Goal: Information Seeking & Learning: Learn about a topic

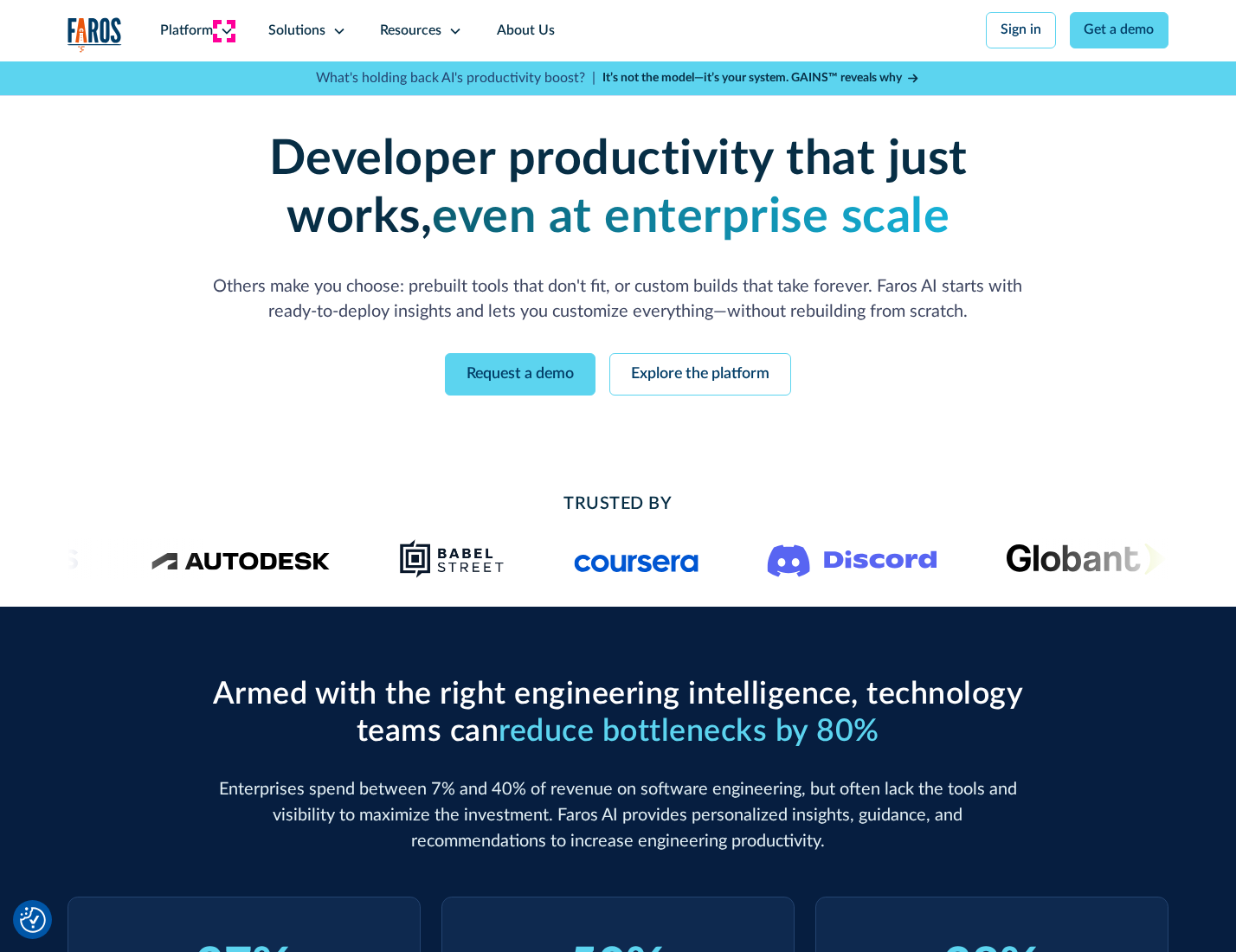
click at [224, 31] on icon at bounding box center [227, 32] width 14 height 14
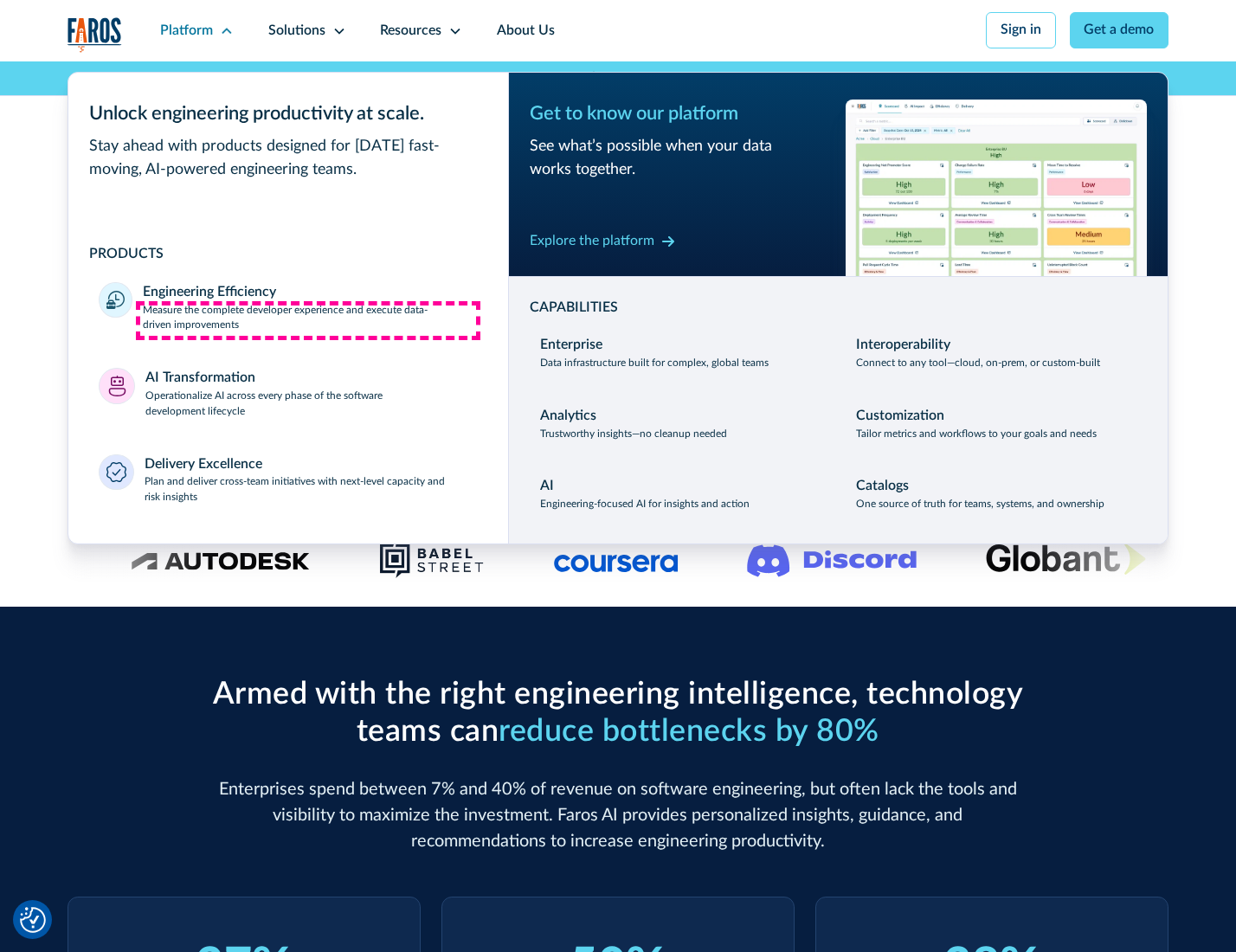
click at [308, 320] on p "Measure the complete developer experience and execute data-driven improvements" at bounding box center [310, 319] width 334 height 32
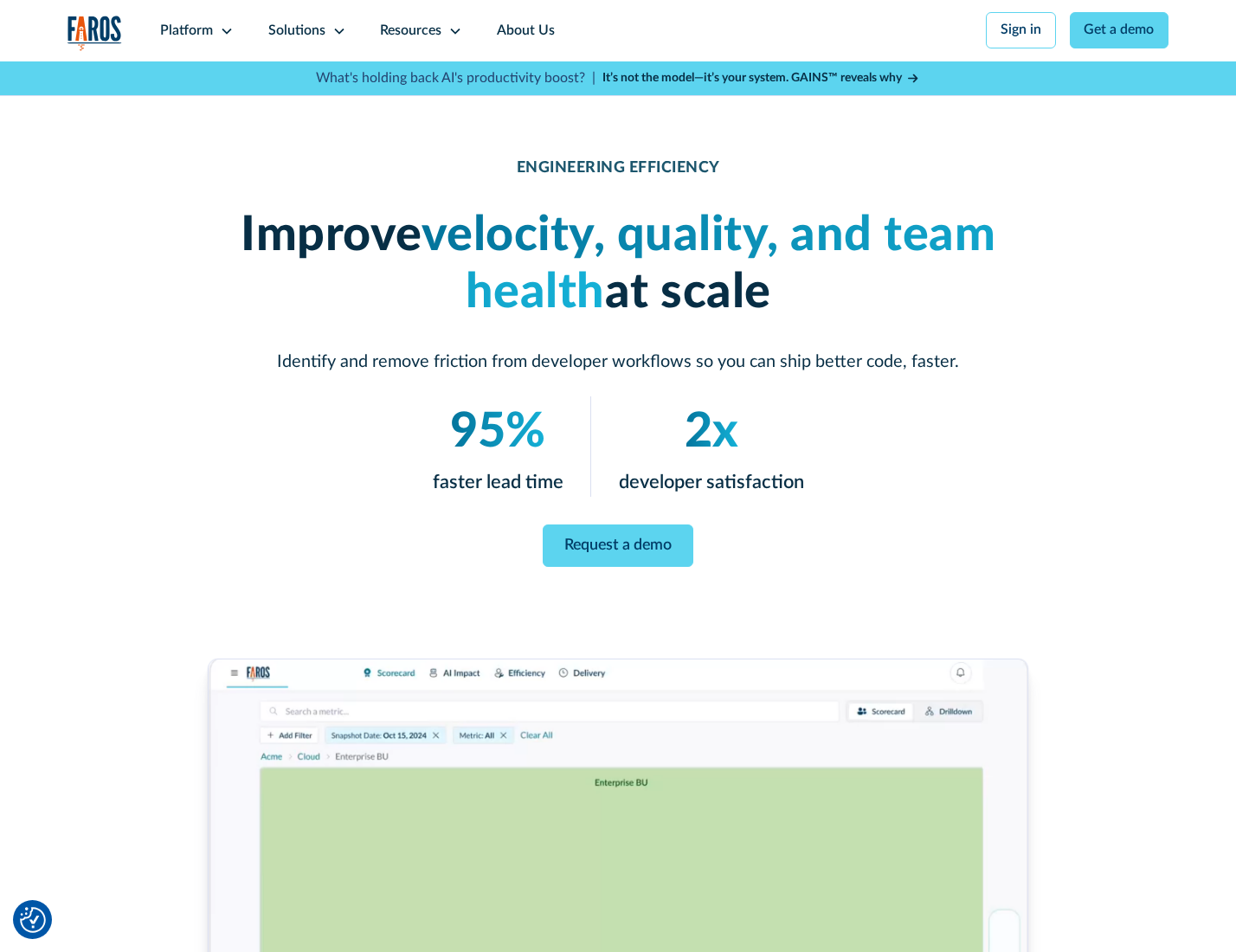
scroll to position [73, 0]
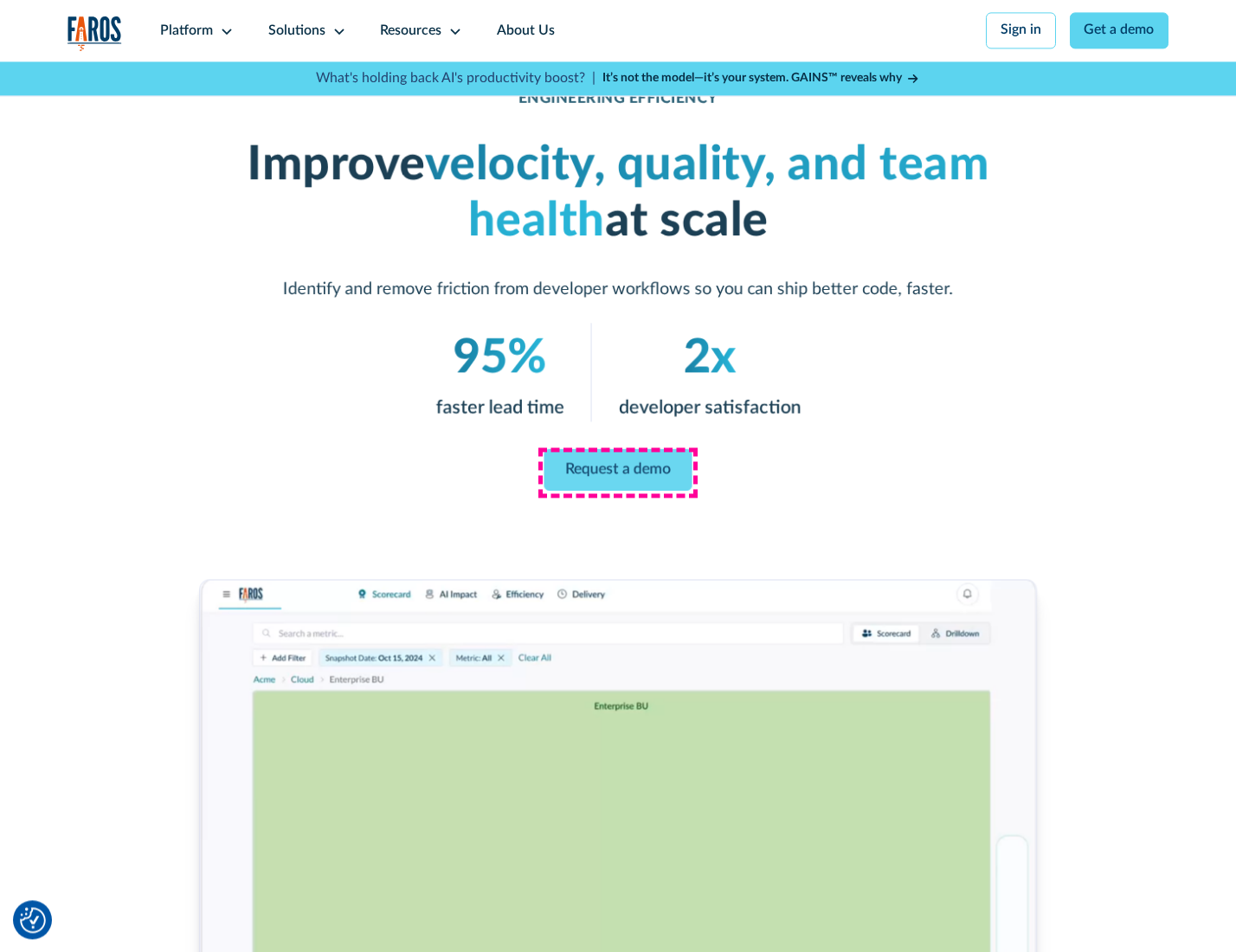
click at [618, 471] on link "Request a demo" at bounding box center [618, 470] width 148 height 41
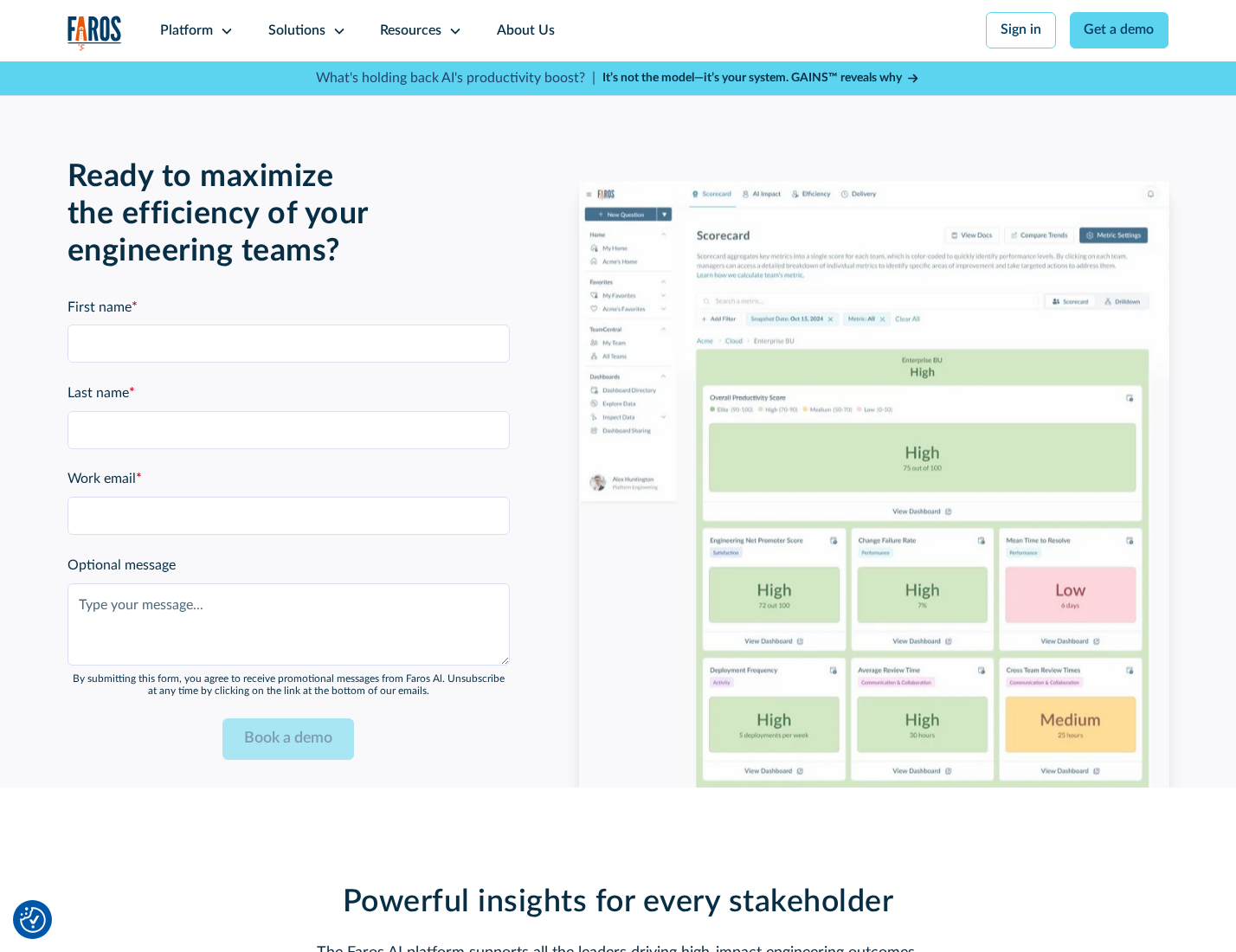
scroll to position [3767, 0]
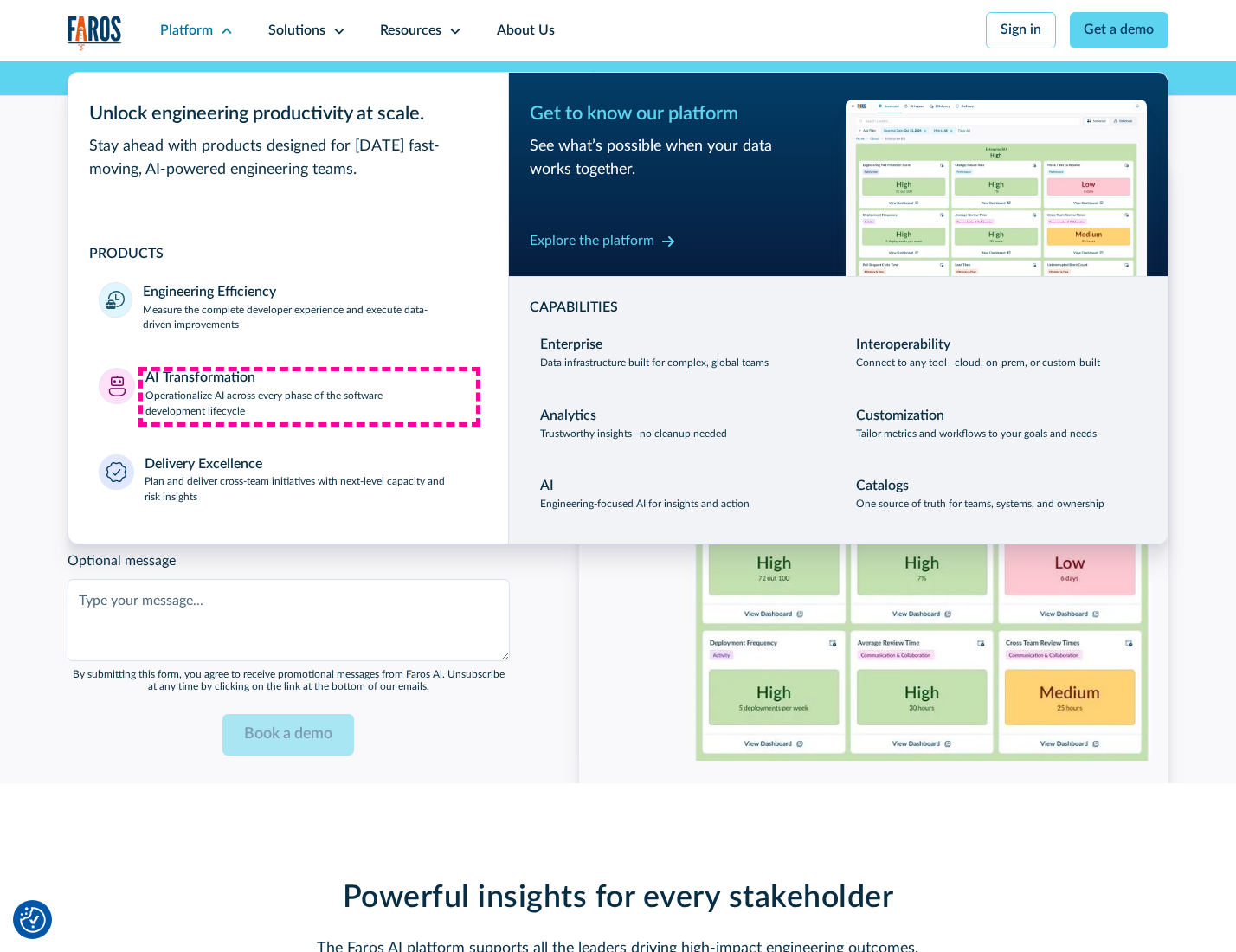
click at [309, 396] on p "Operationalize AI across every phase of the software development lifecycle" at bounding box center [311, 404] width 332 height 32
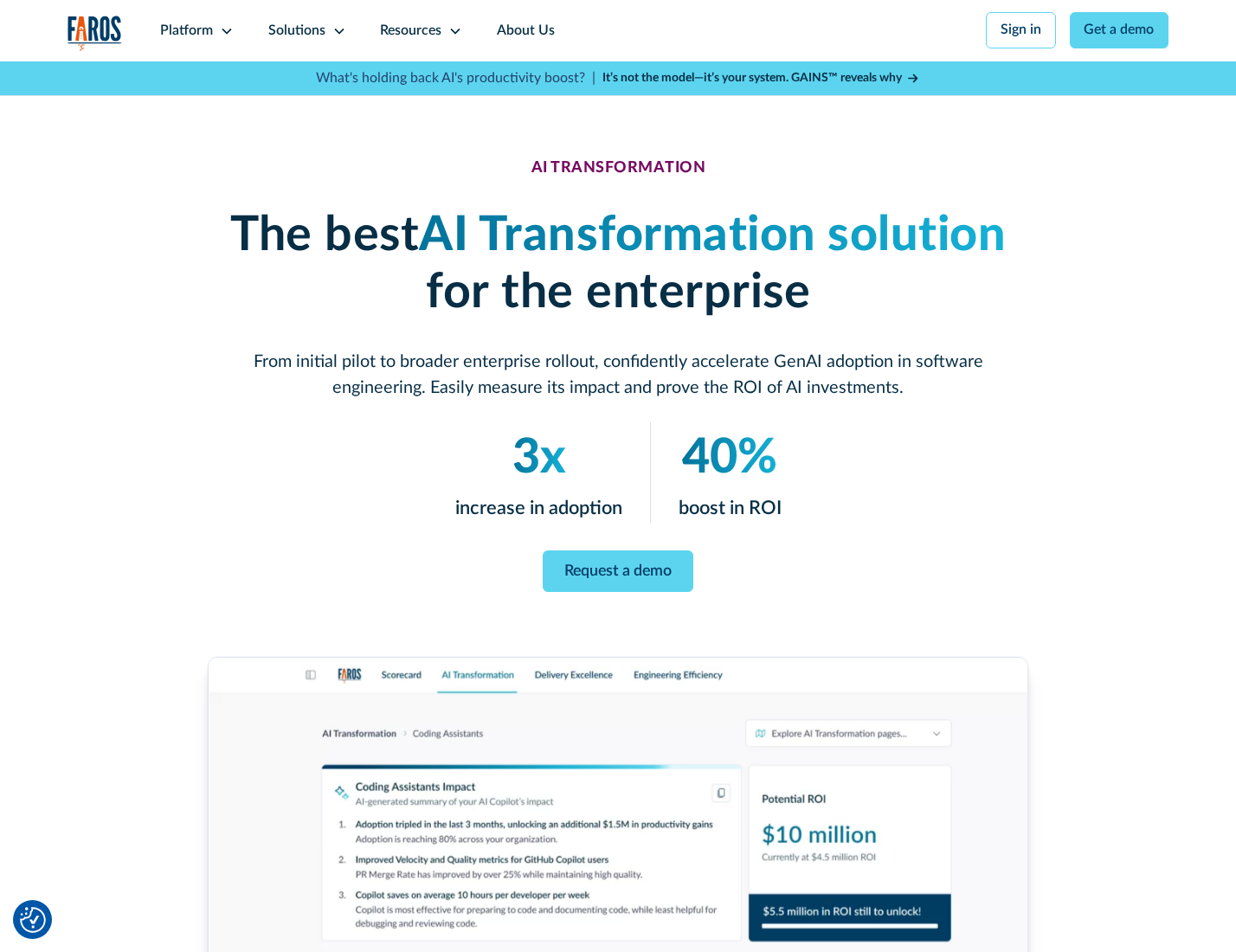
scroll to position [99, 0]
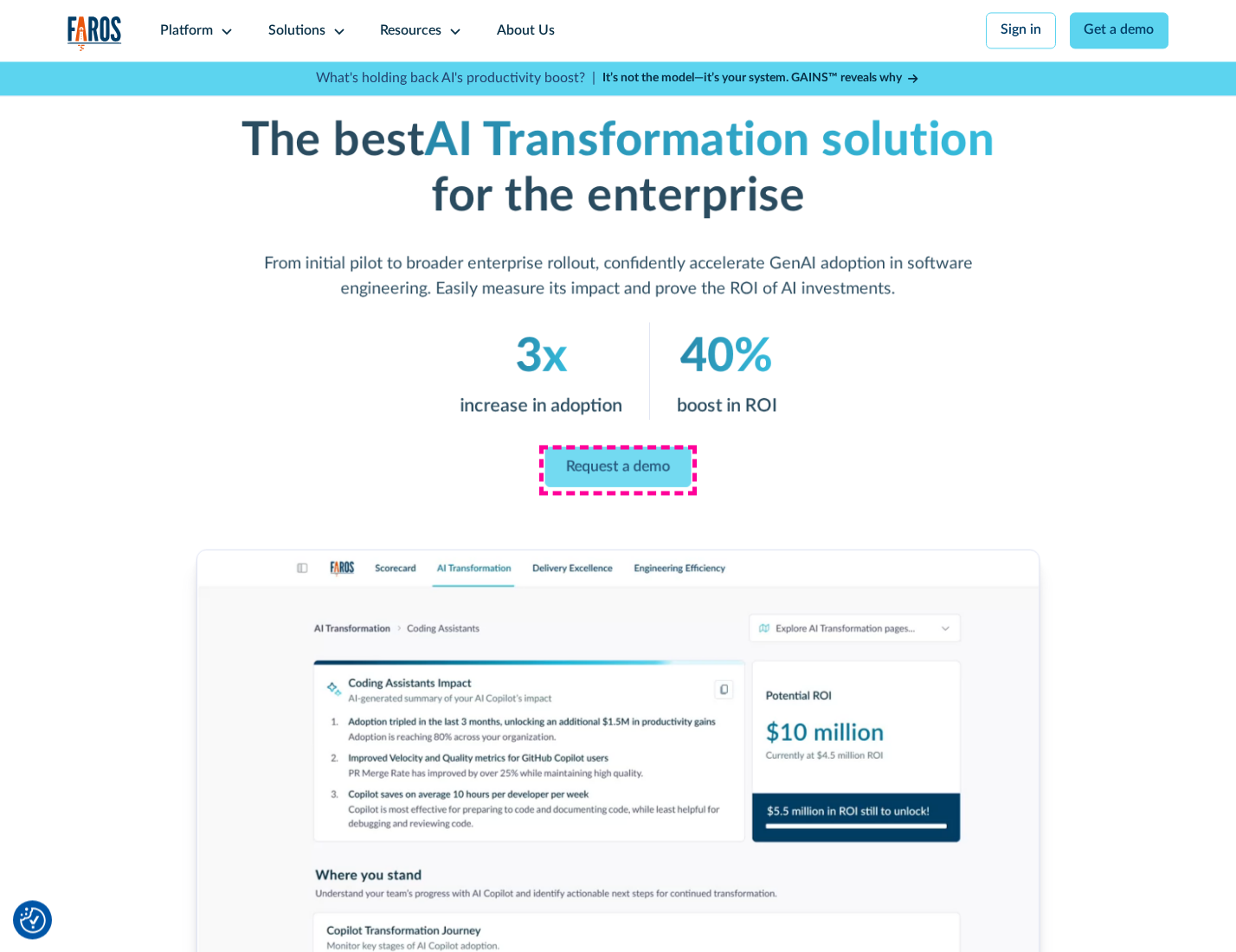
click at [618, 470] on link "Request a demo" at bounding box center [618, 466] width 146 height 40
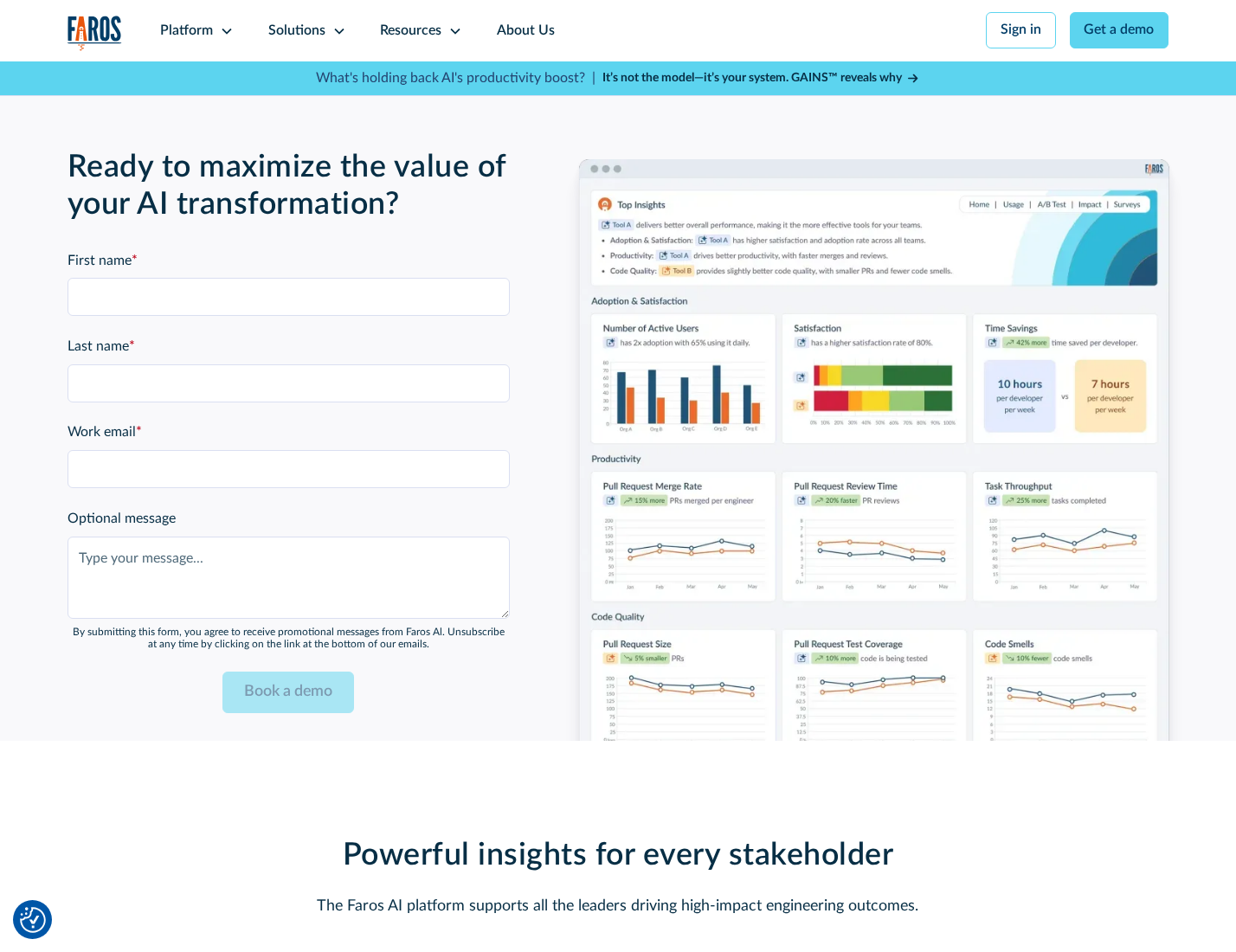
scroll to position [4183, 0]
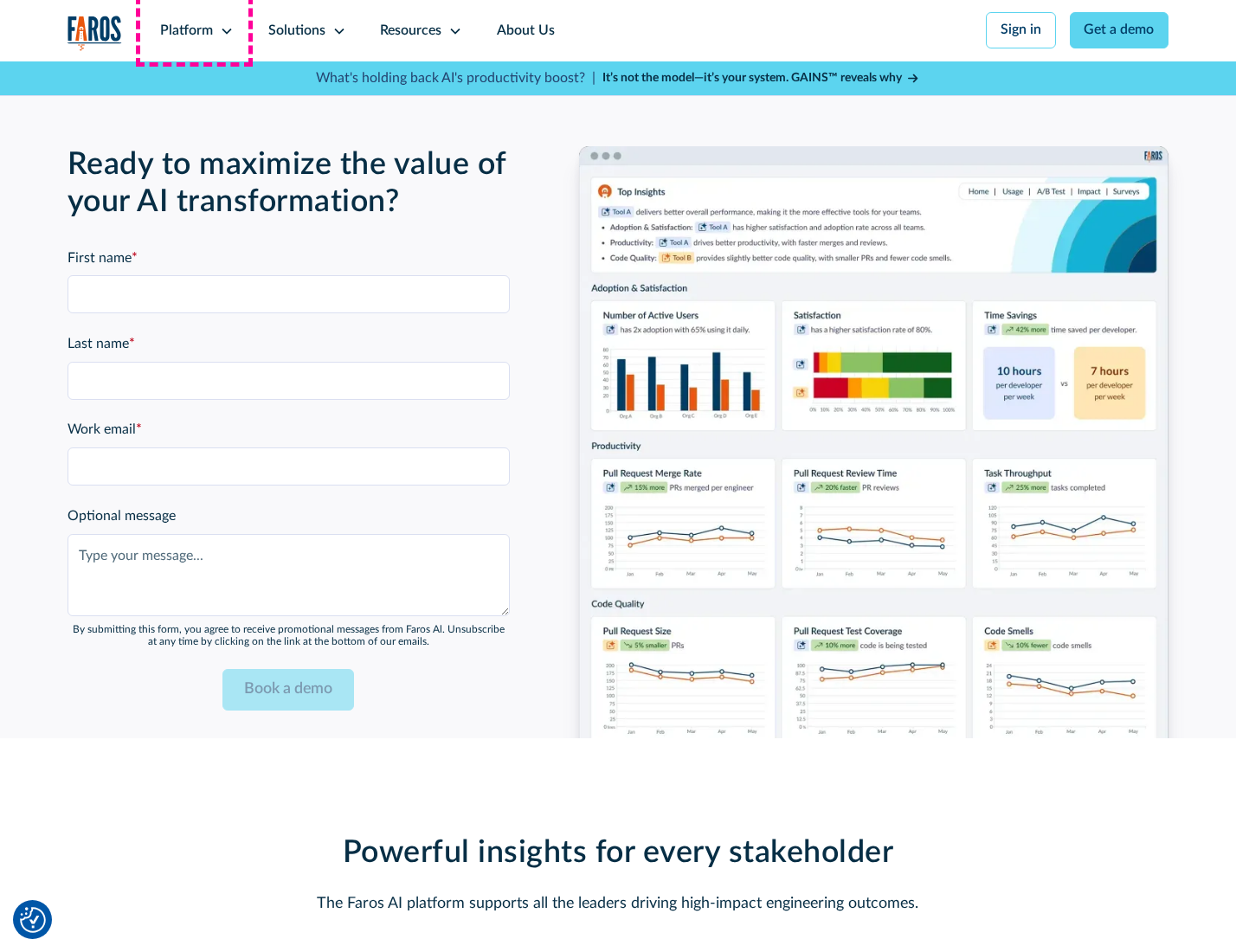
click at [194, 31] on div "Platform" at bounding box center [186, 31] width 52 height 21
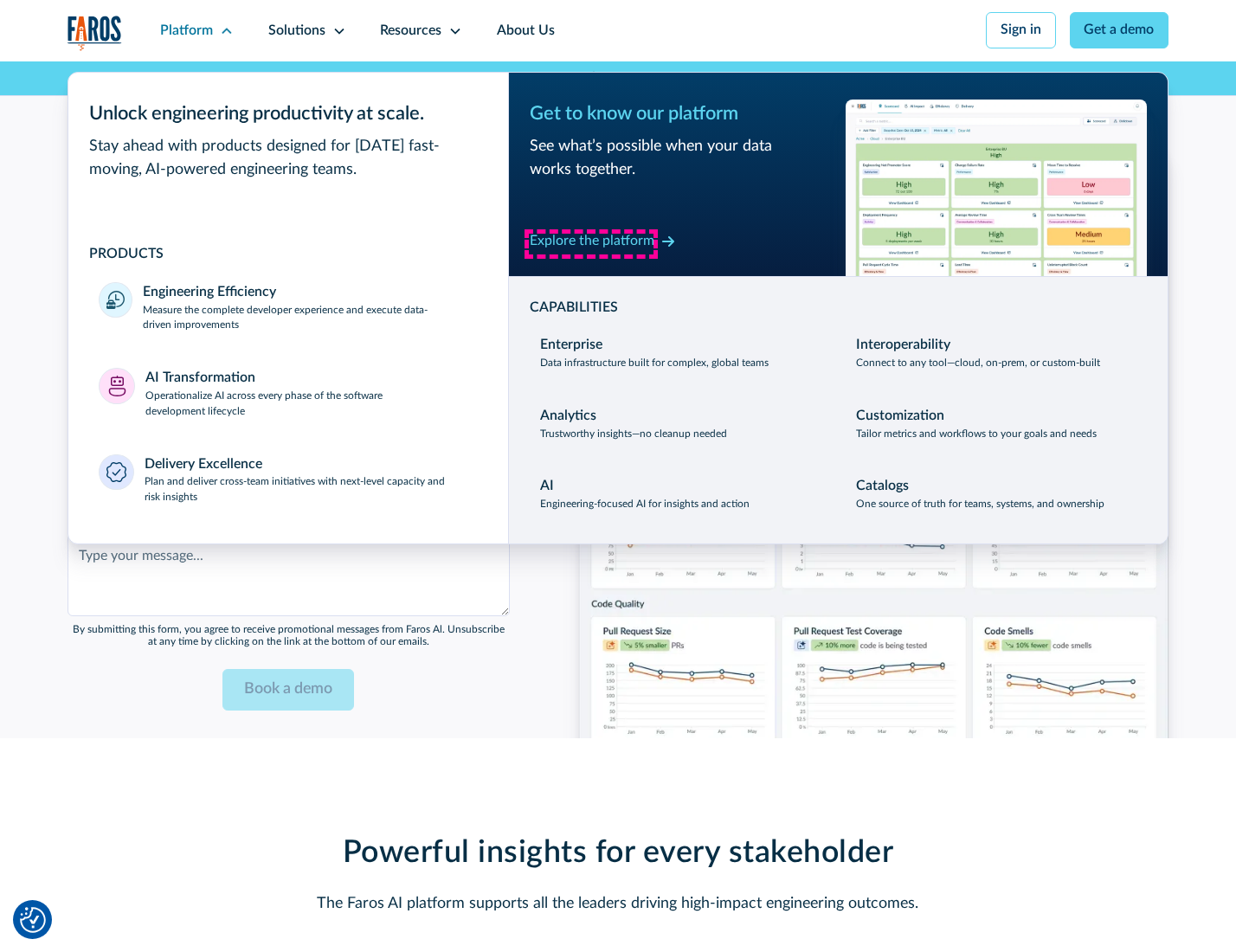
click at [591, 243] on div "Explore the platform" at bounding box center [592, 241] width 124 height 21
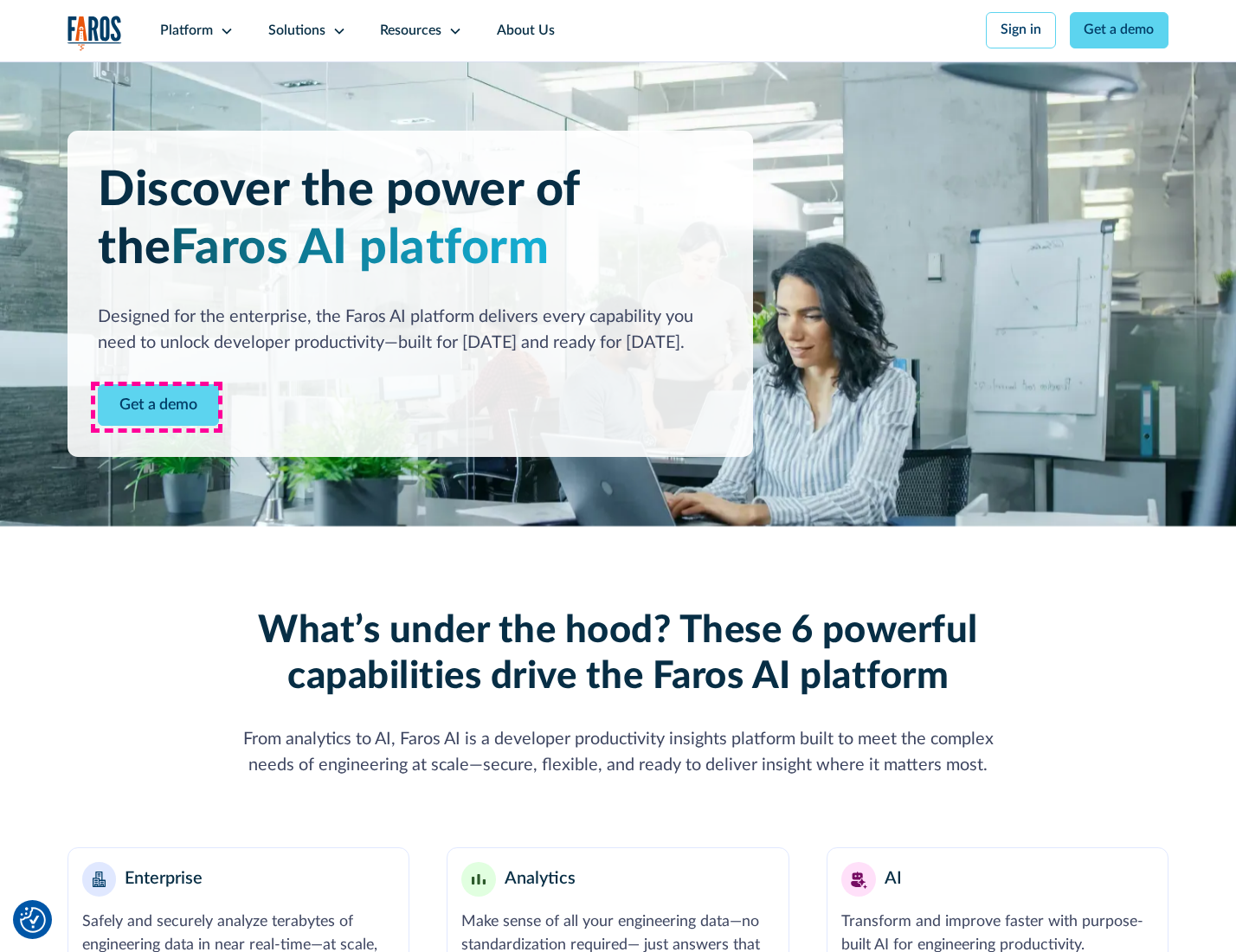
click at [157, 407] on link "Get a demo" at bounding box center [158, 405] width 122 height 42
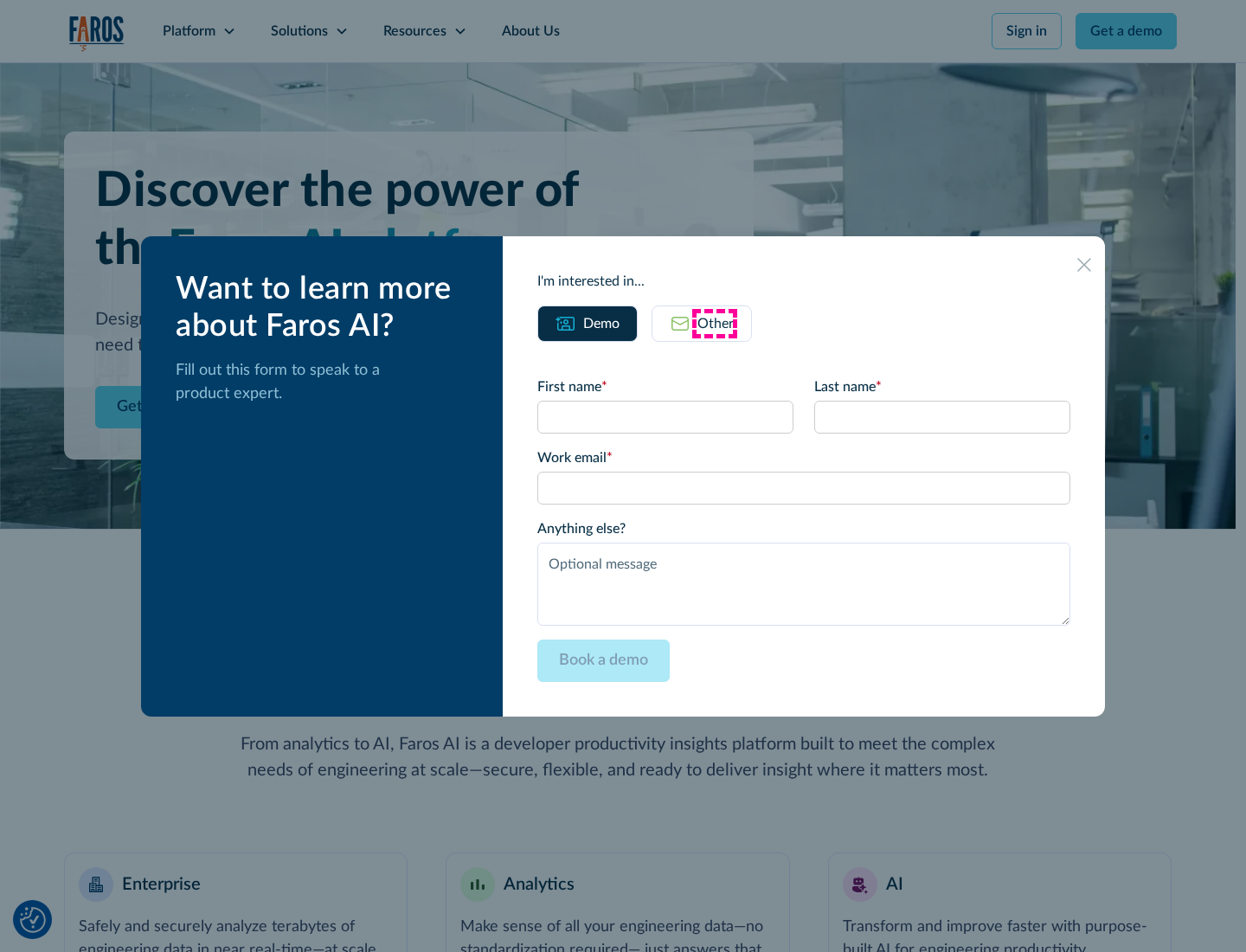
click at [715, 323] on div "Other" at bounding box center [715, 323] width 37 height 21
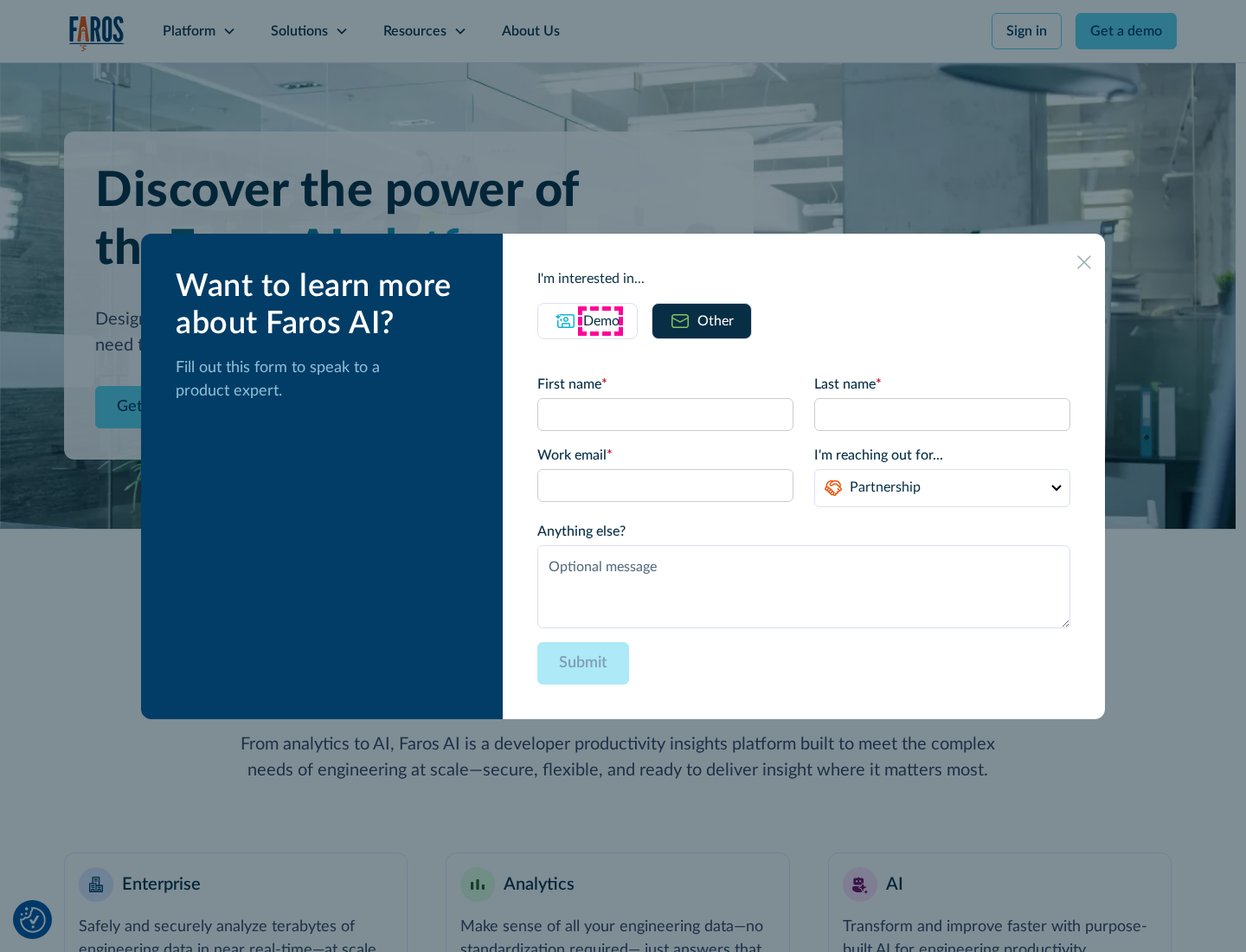
click at [599, 320] on div "Demo" at bounding box center [601, 321] width 37 height 21
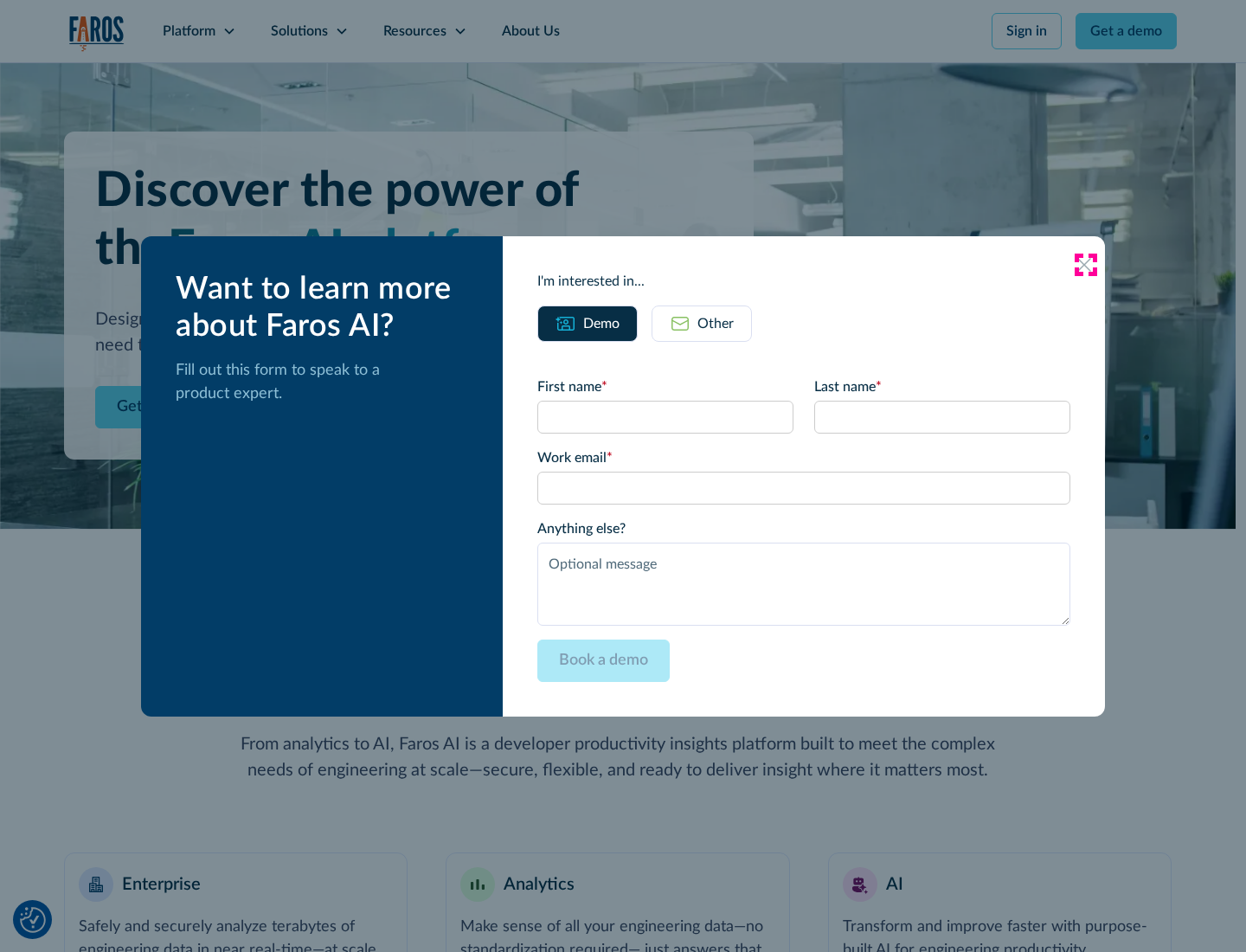
click at [1085, 264] on icon at bounding box center [1084, 265] width 14 height 14
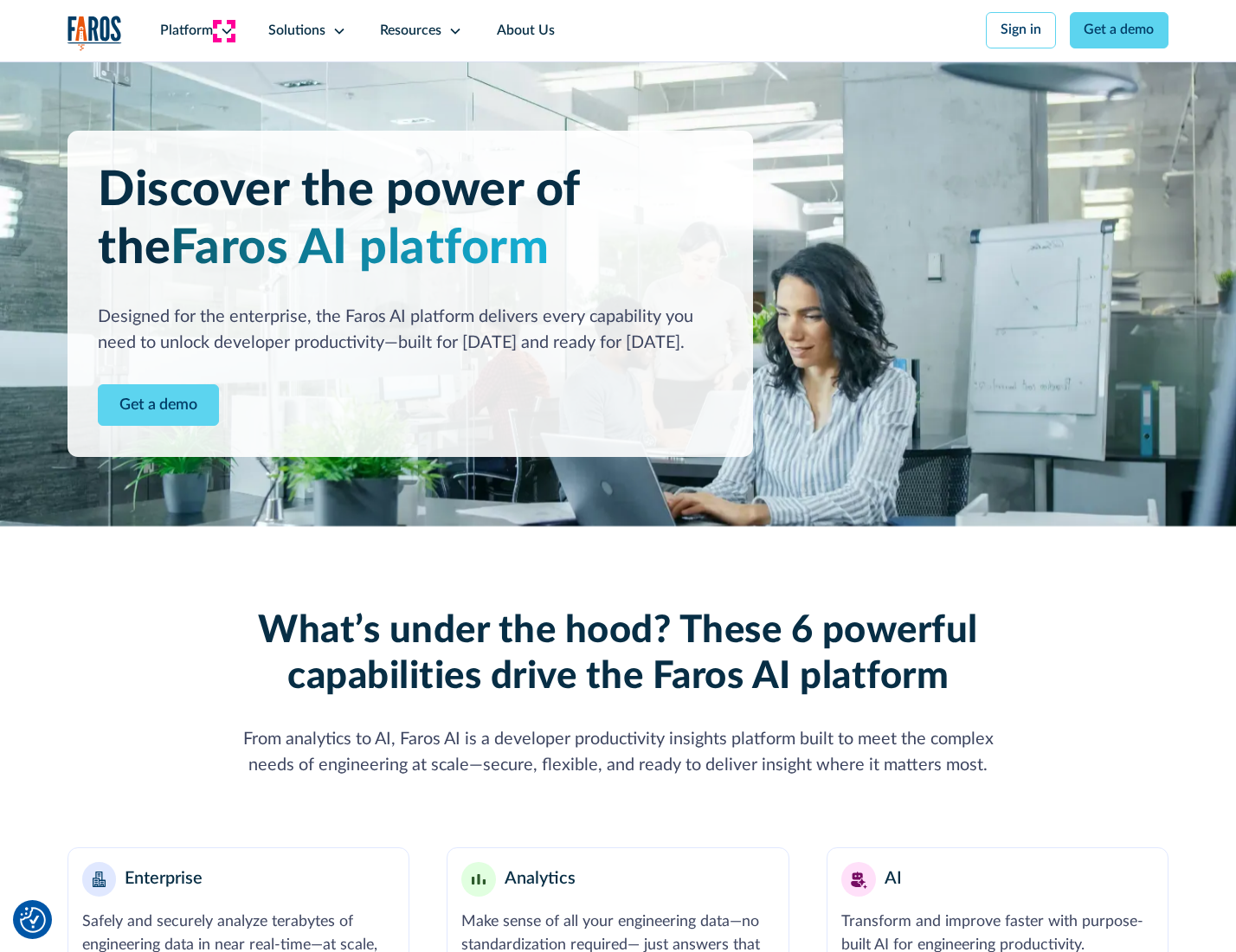
click at [224, 31] on icon at bounding box center [227, 32] width 14 height 14
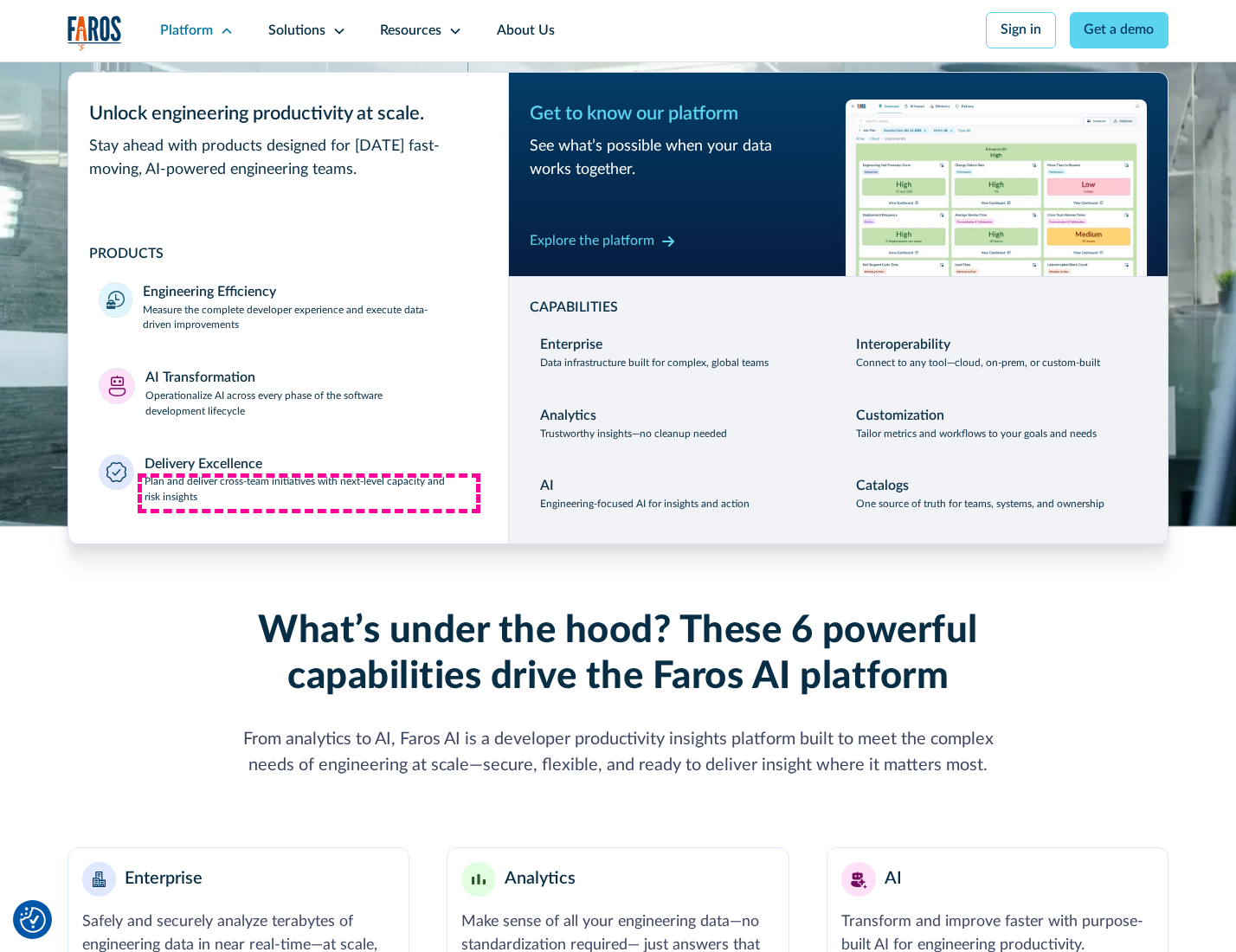
click at [309, 493] on p "Plan and deliver cross-team initiatives with next-level capacity and risk insig…" at bounding box center [310, 490] width 333 height 32
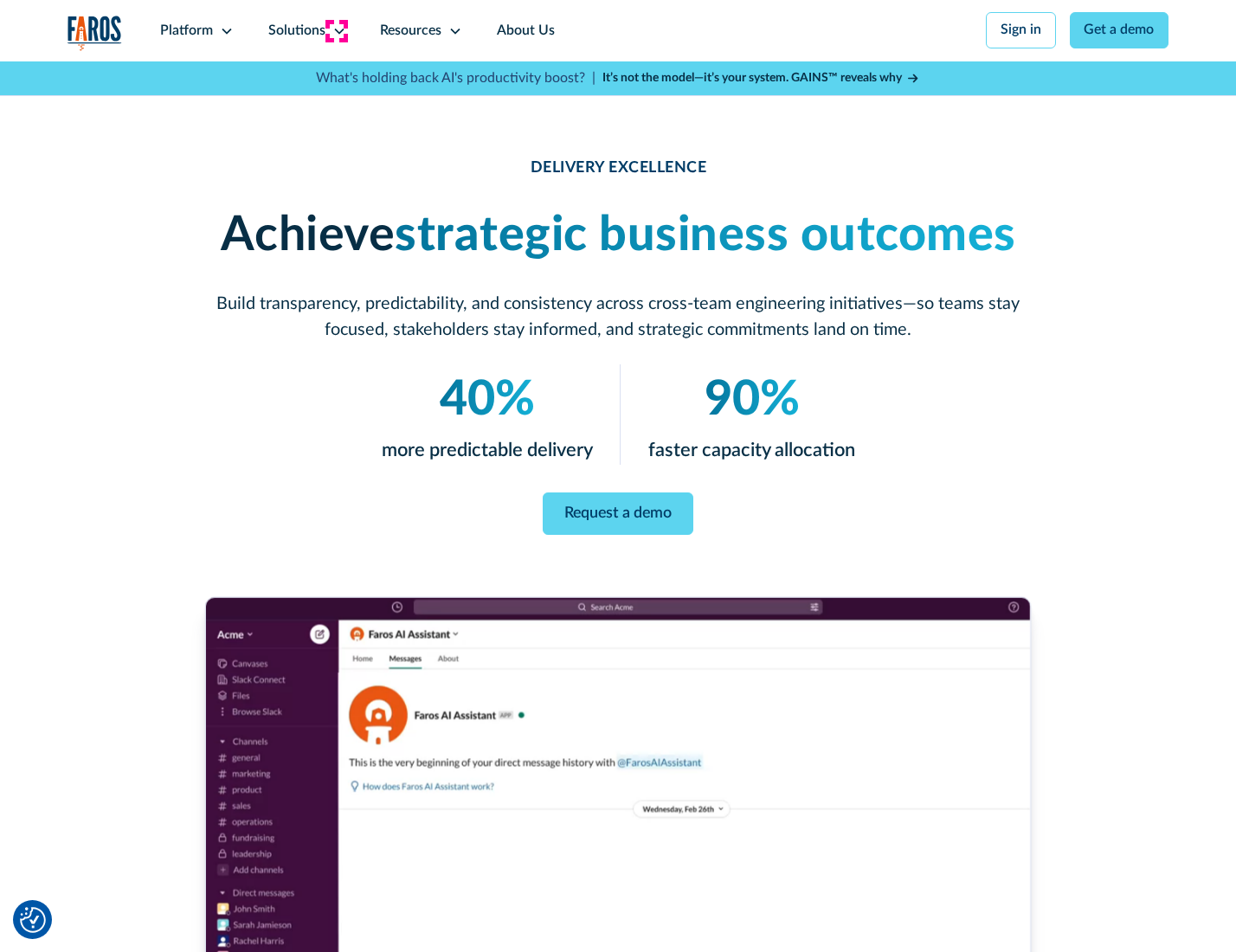
click at [336, 31] on icon at bounding box center [339, 32] width 14 height 14
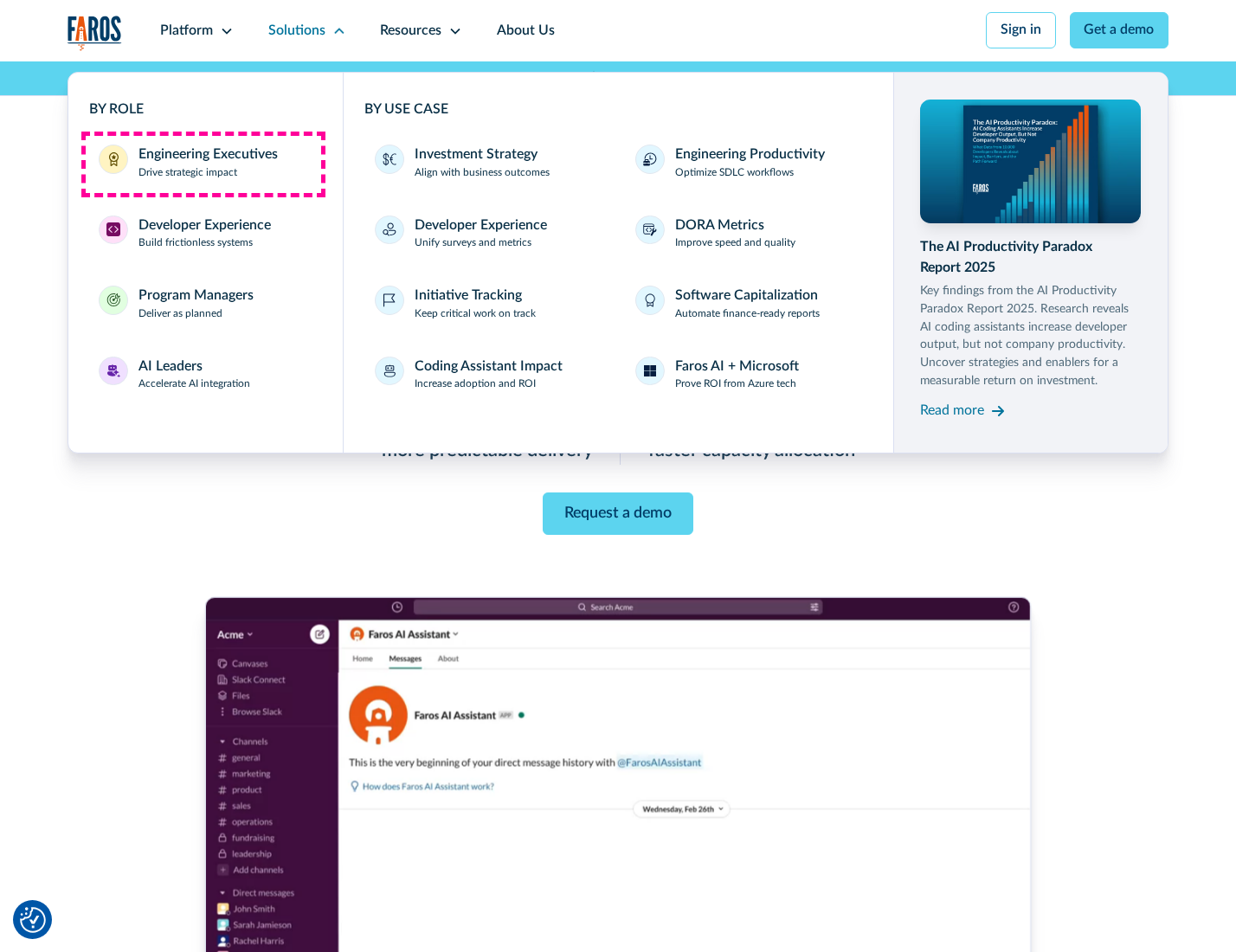
click at [203, 164] on div "Engineering Executives" at bounding box center [207, 154] width 139 height 21
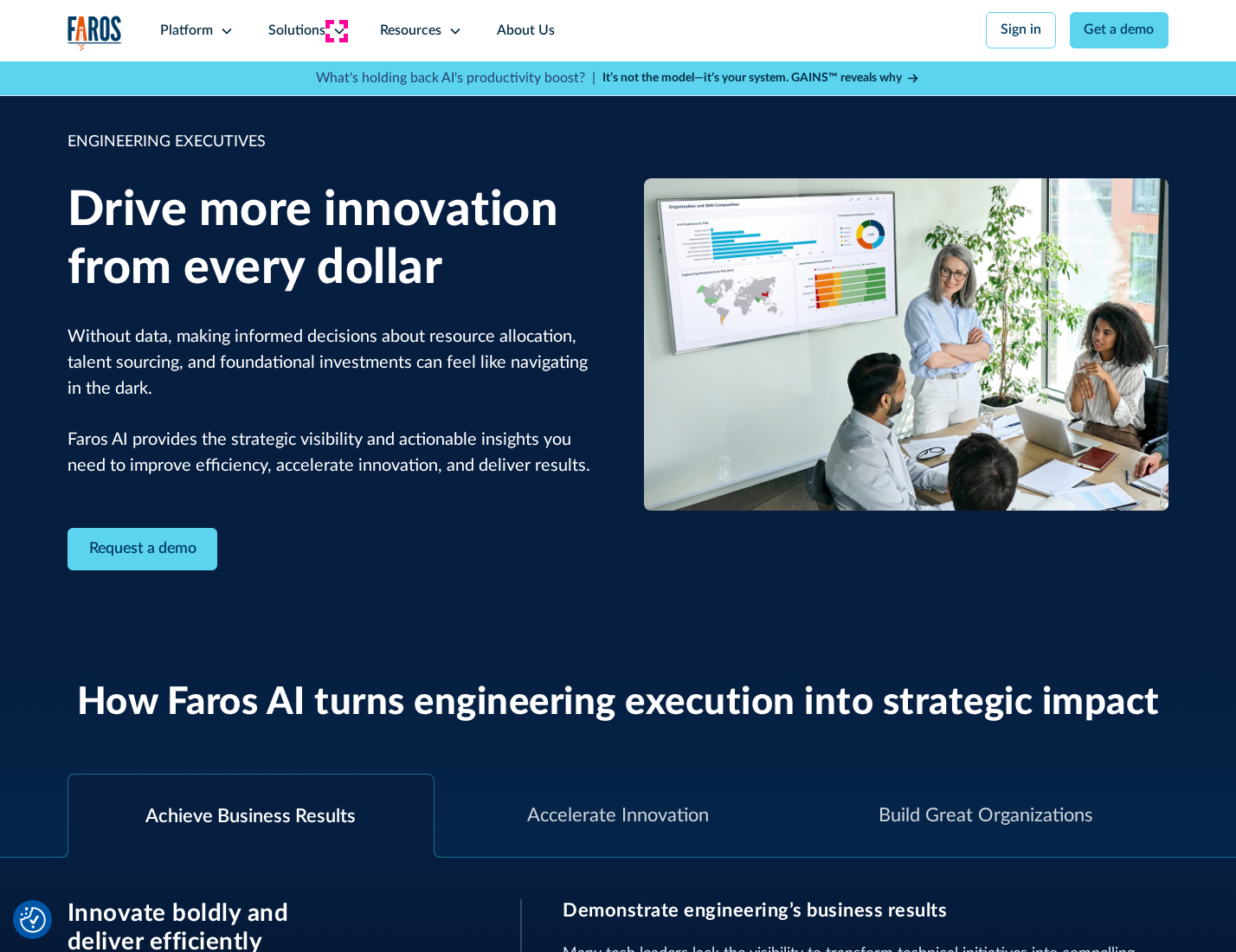
click at [336, 31] on icon at bounding box center [339, 32] width 14 height 14
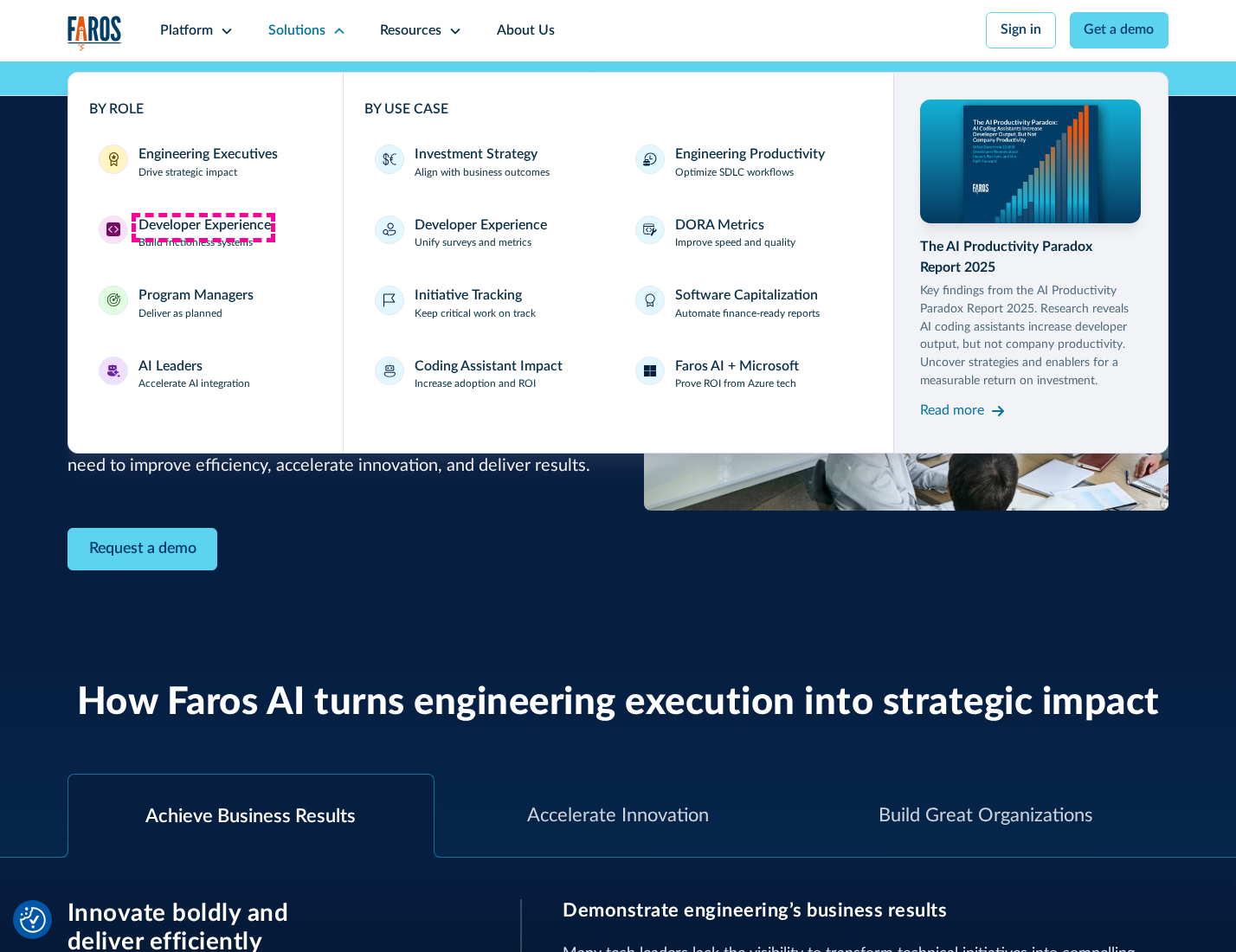
click at [203, 227] on div "Developer Experience" at bounding box center [205, 225] width 132 height 21
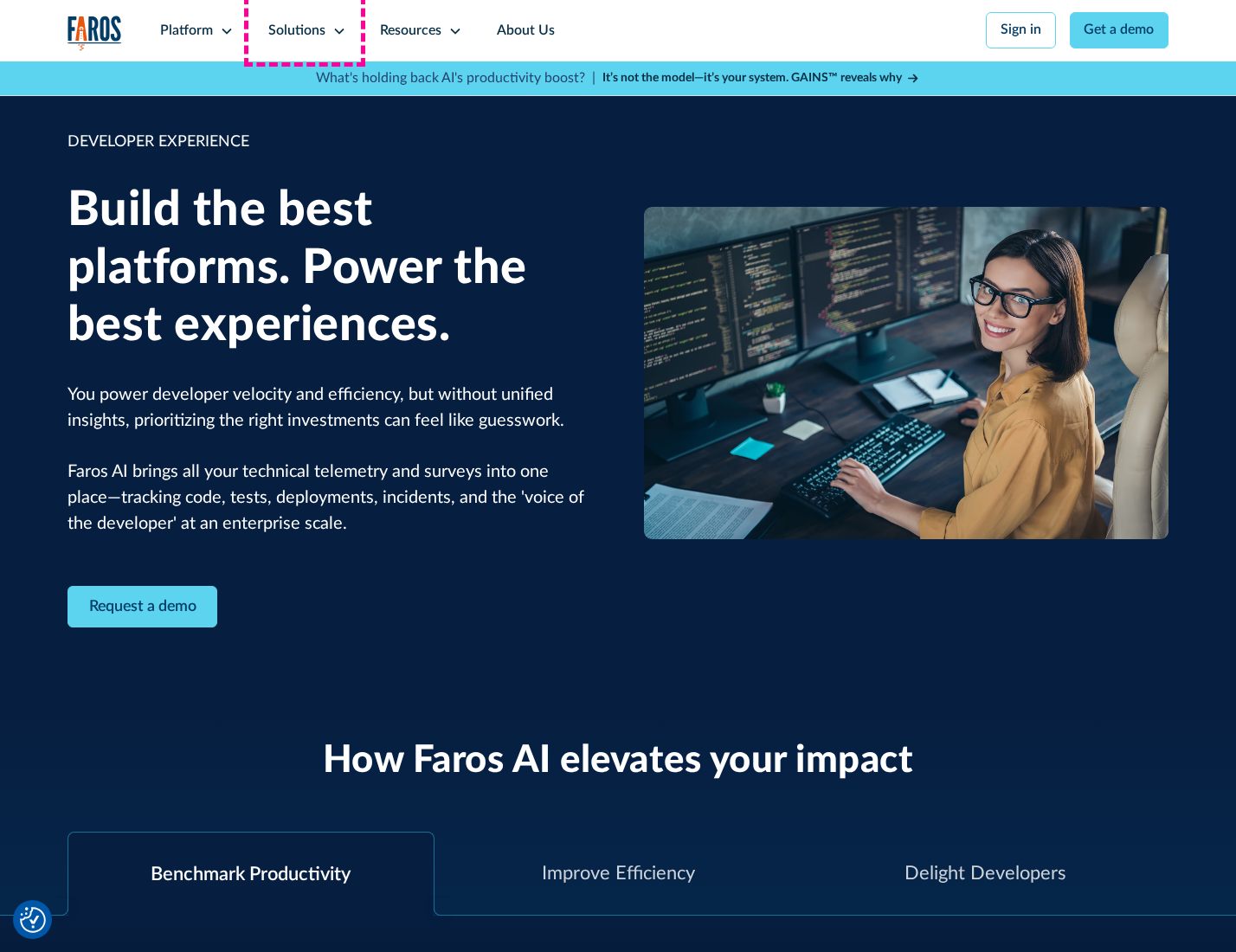
click at [304, 31] on div "Solutions" at bounding box center [297, 31] width 57 height 21
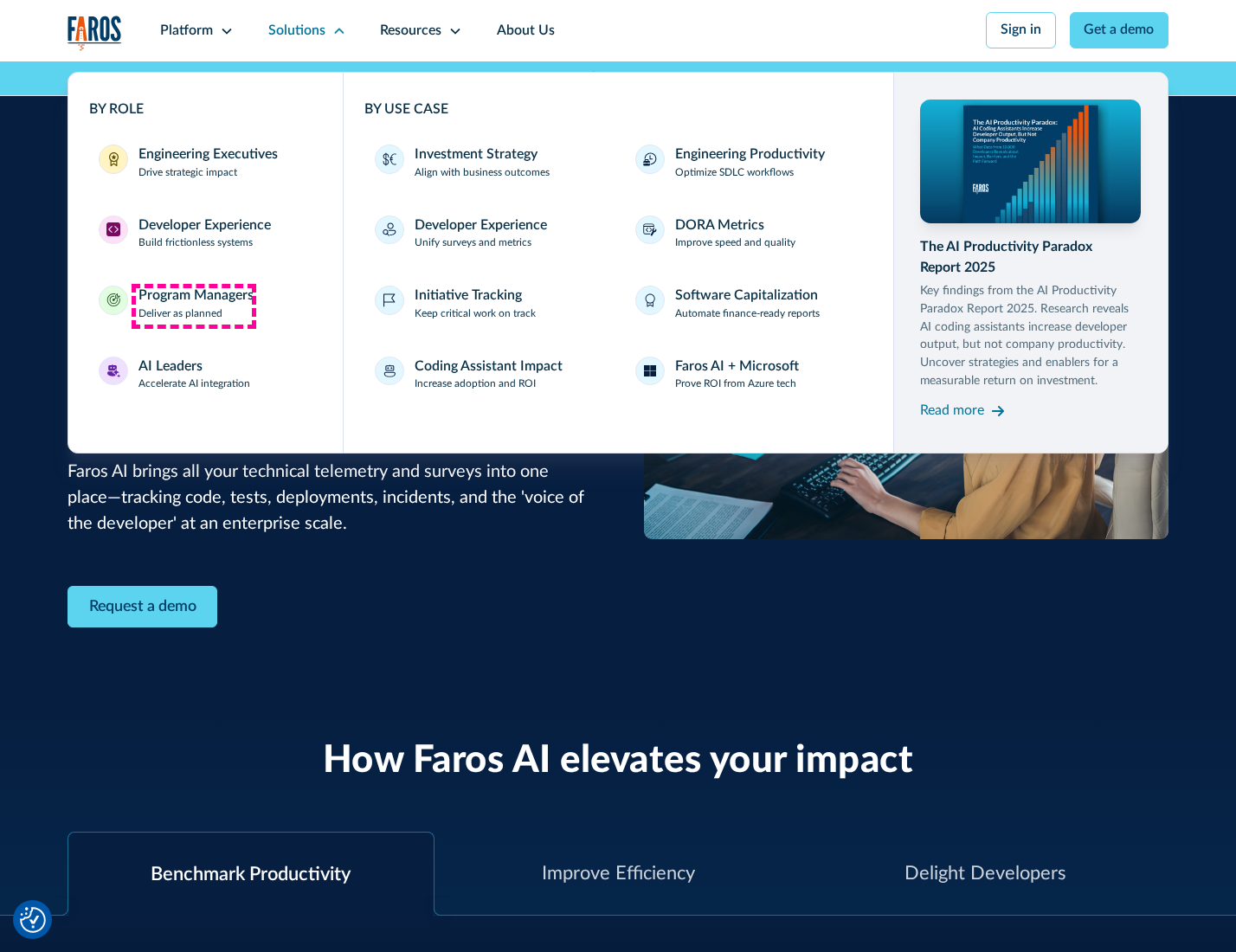
click at [193, 305] on div "Program Managers" at bounding box center [196, 295] width 116 height 21
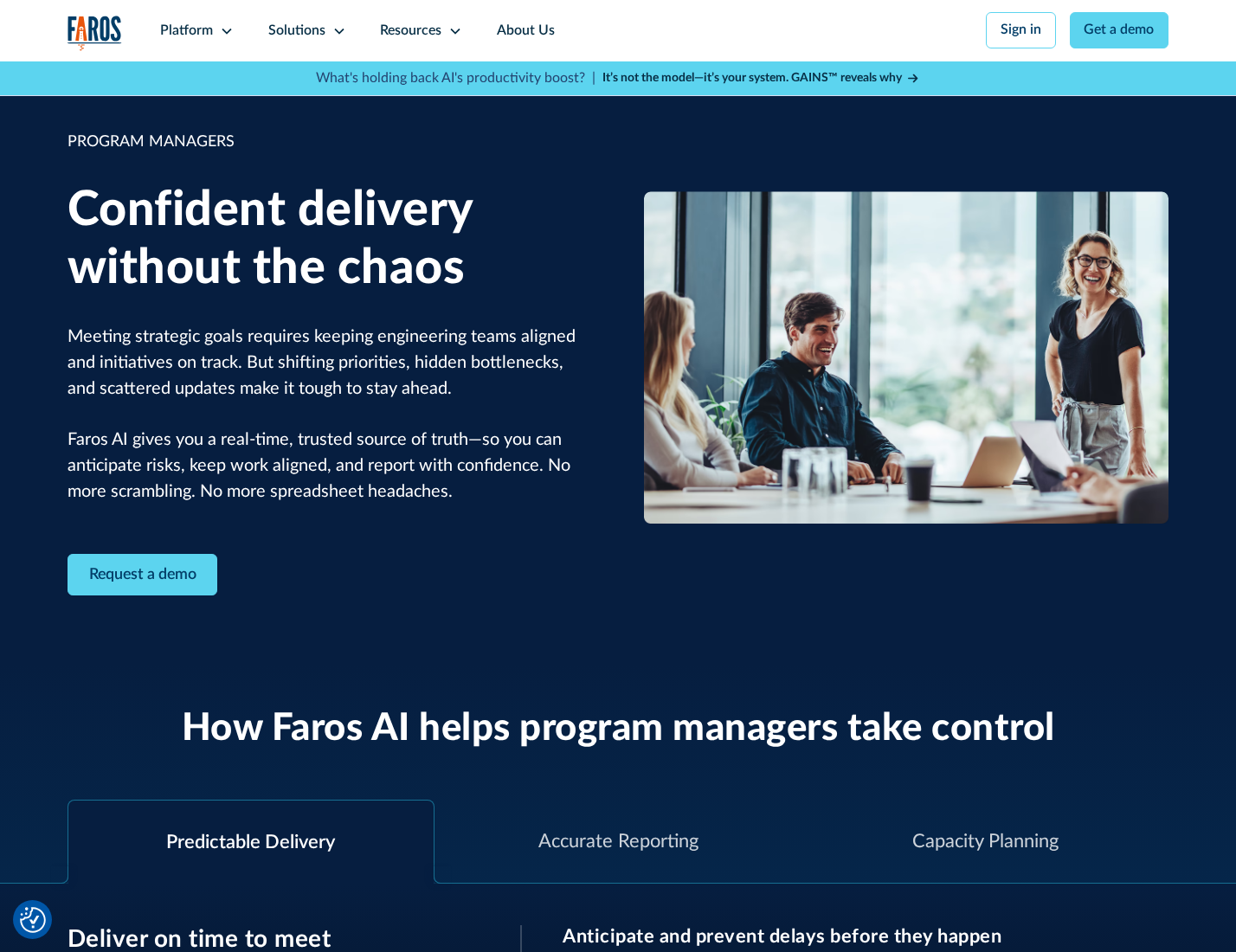
click at [336, 32] on icon at bounding box center [339, 32] width 14 height 14
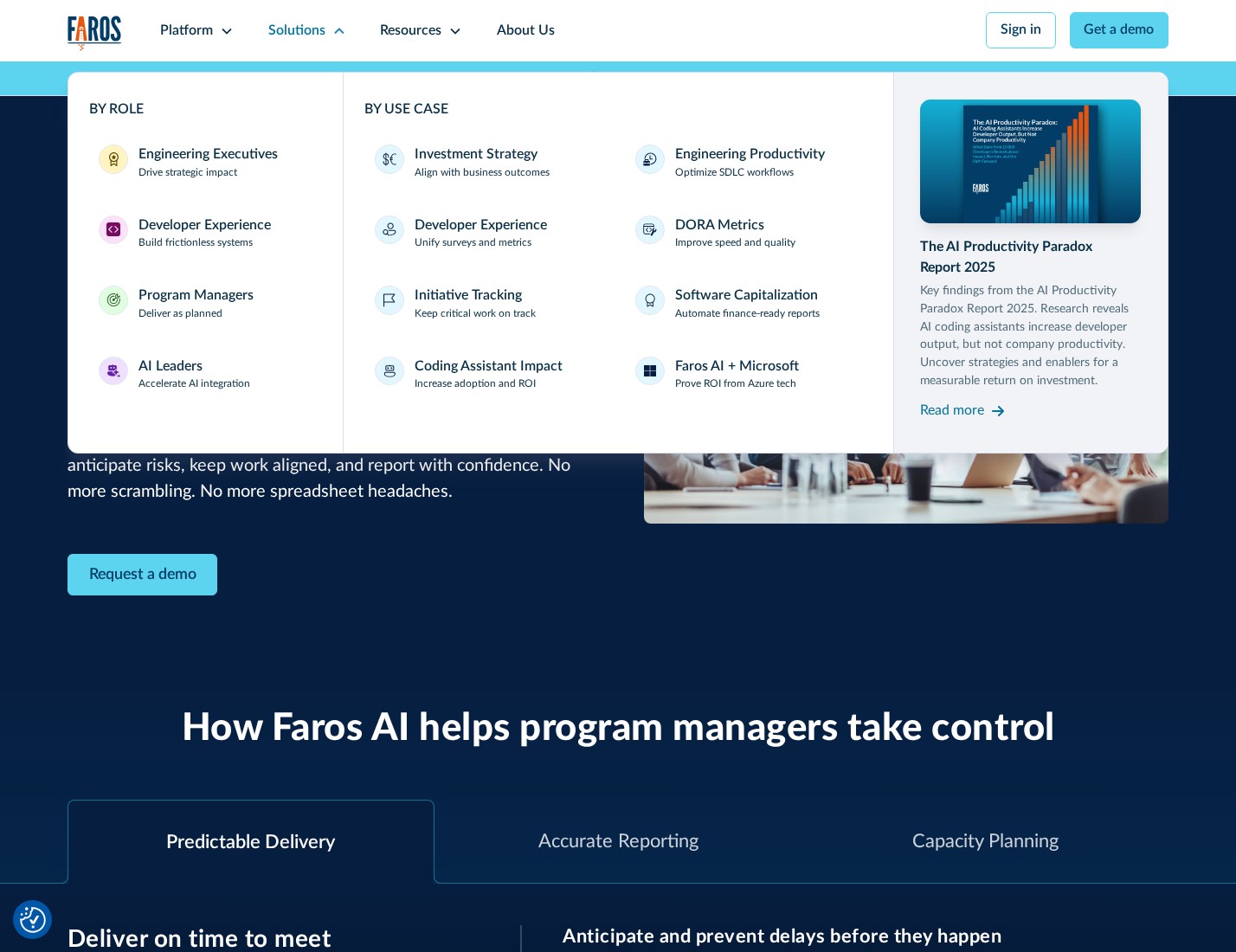
click at [193, 376] on div "AI Leaders" at bounding box center [170, 366] width 64 height 21
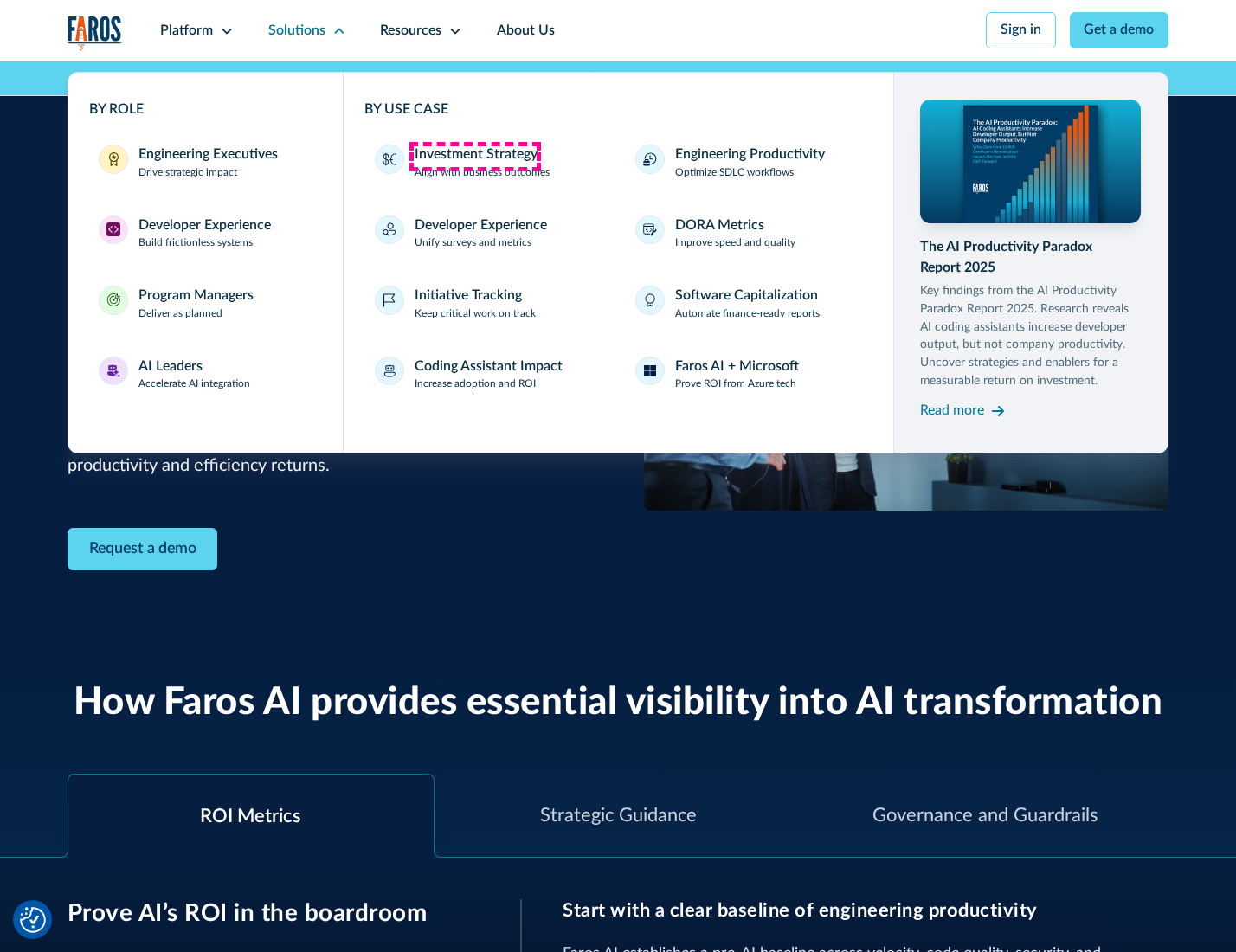
click at [474, 156] on div "Investment Strategy" at bounding box center [476, 154] width 123 height 21
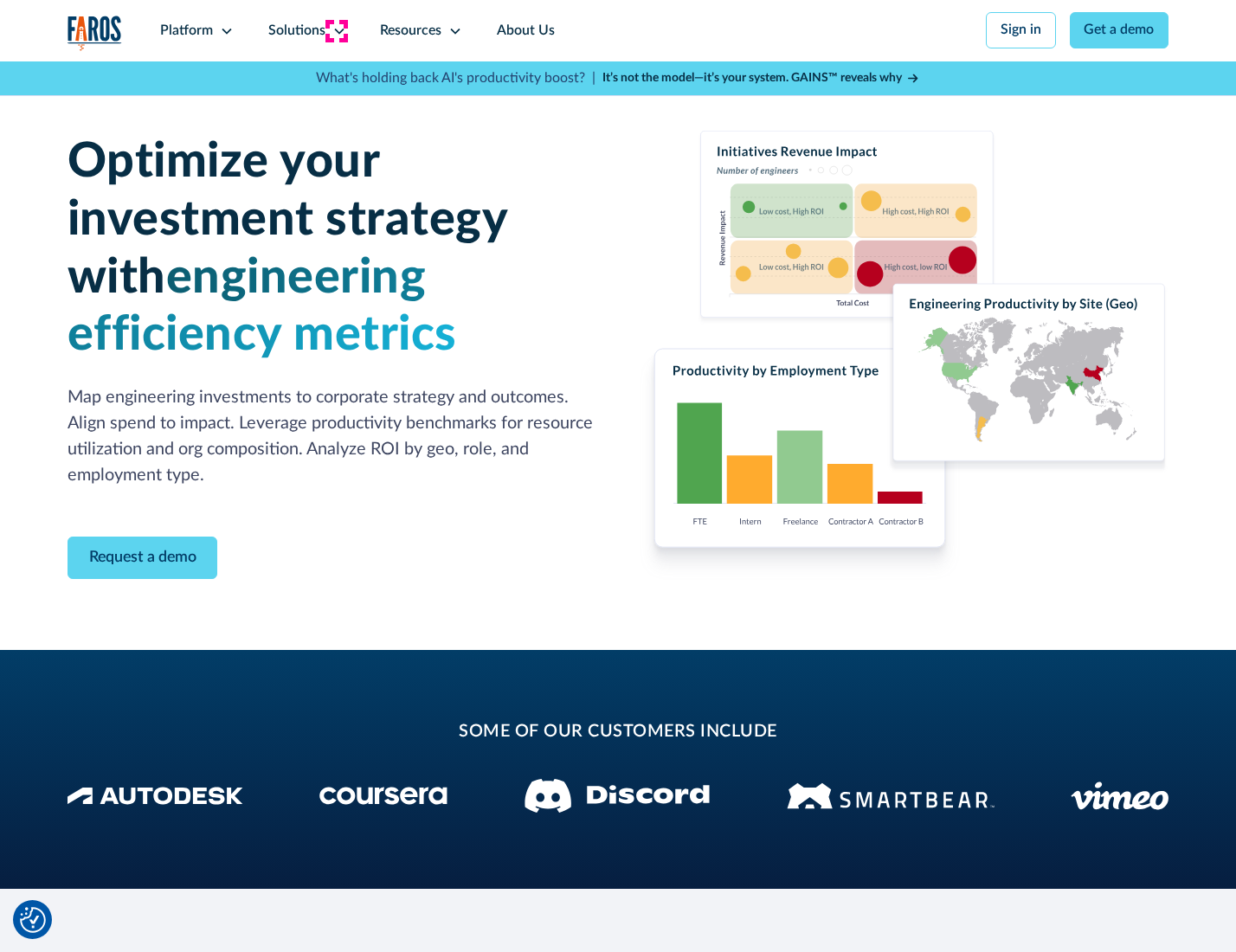
click at [336, 31] on icon at bounding box center [339, 32] width 14 height 14
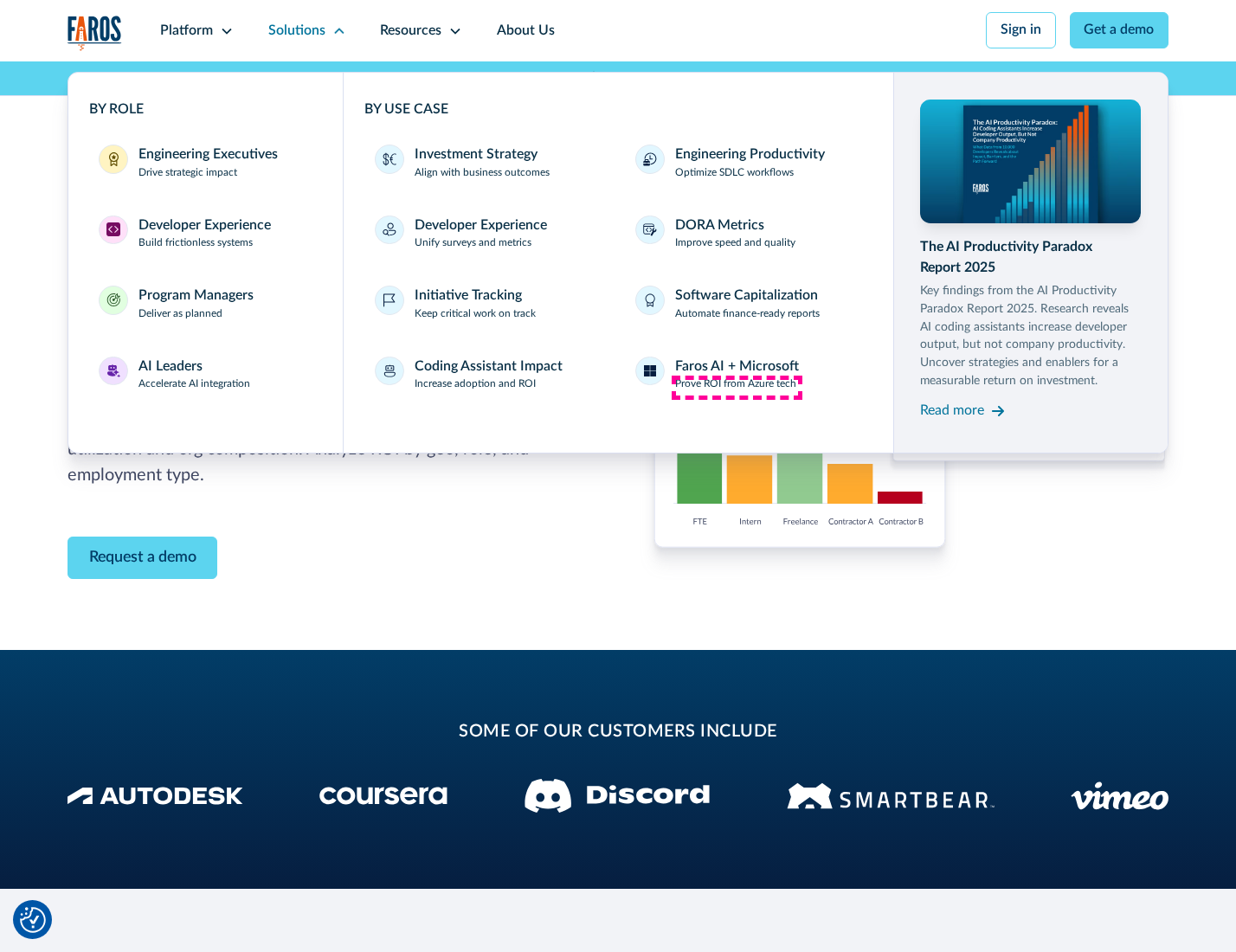
click at [737, 387] on p "Prove ROI from Azure tech" at bounding box center [735, 384] width 122 height 16
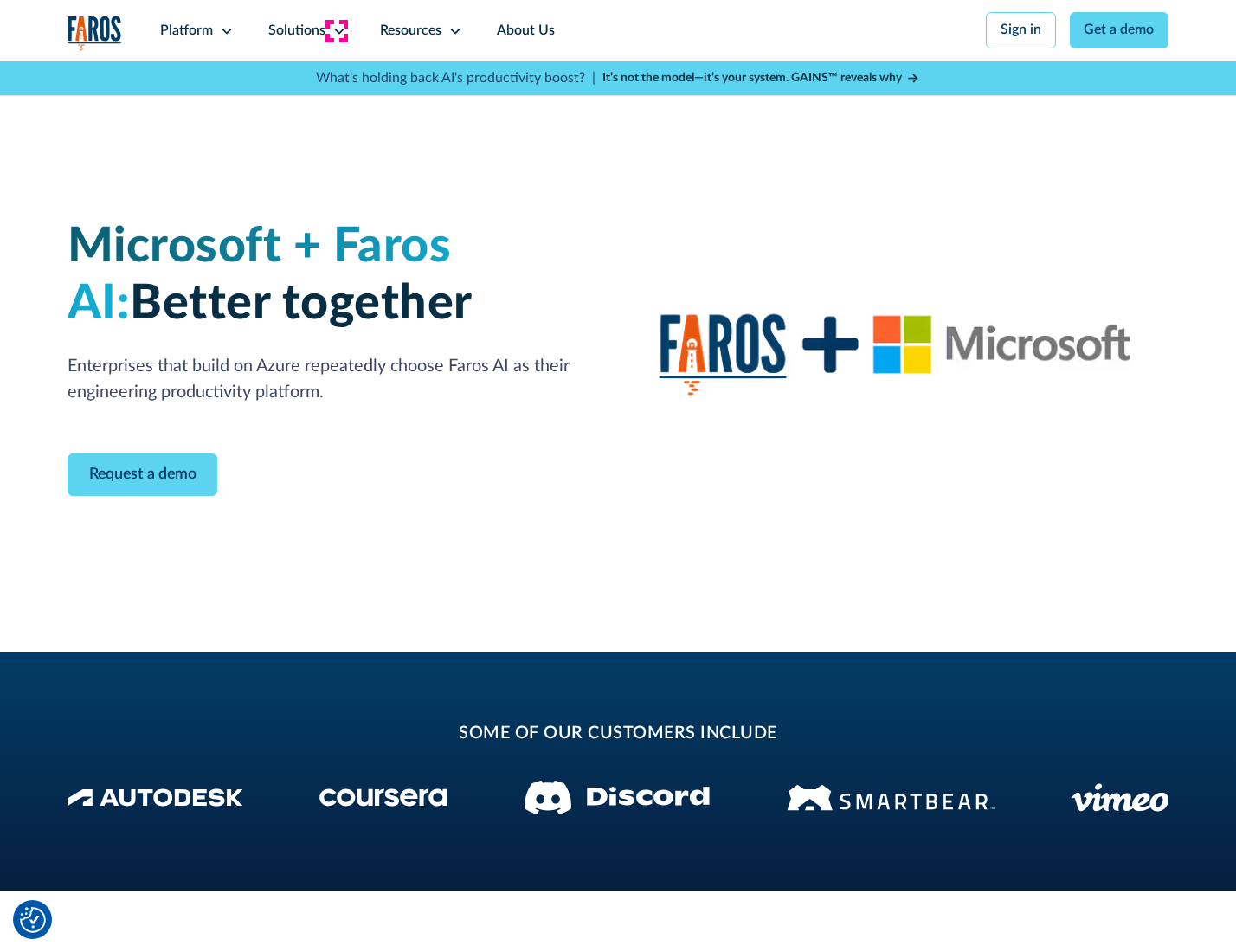
click at [336, 31] on icon at bounding box center [339, 32] width 14 height 14
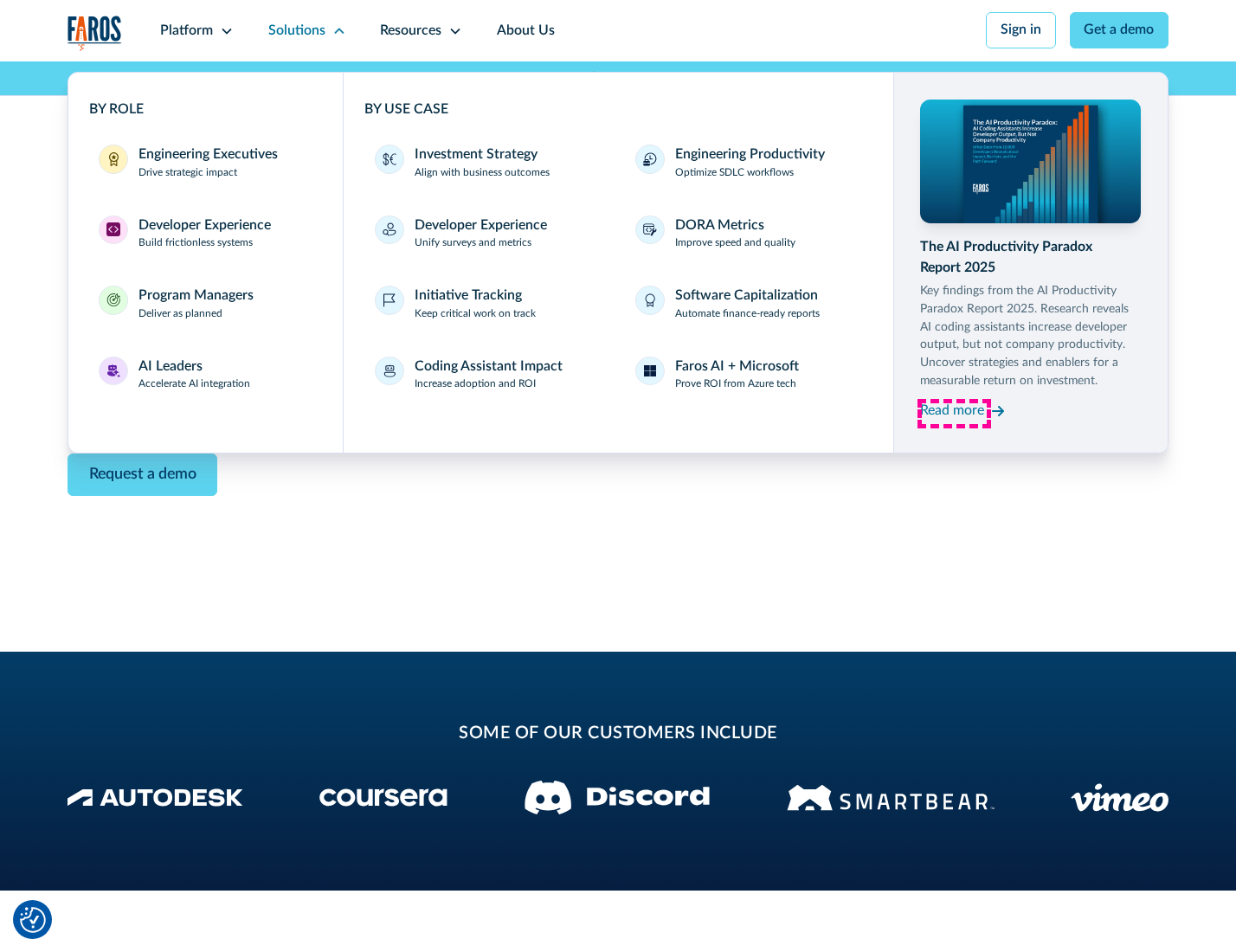
click at [954, 414] on div "Read more" at bounding box center [951, 411] width 64 height 21
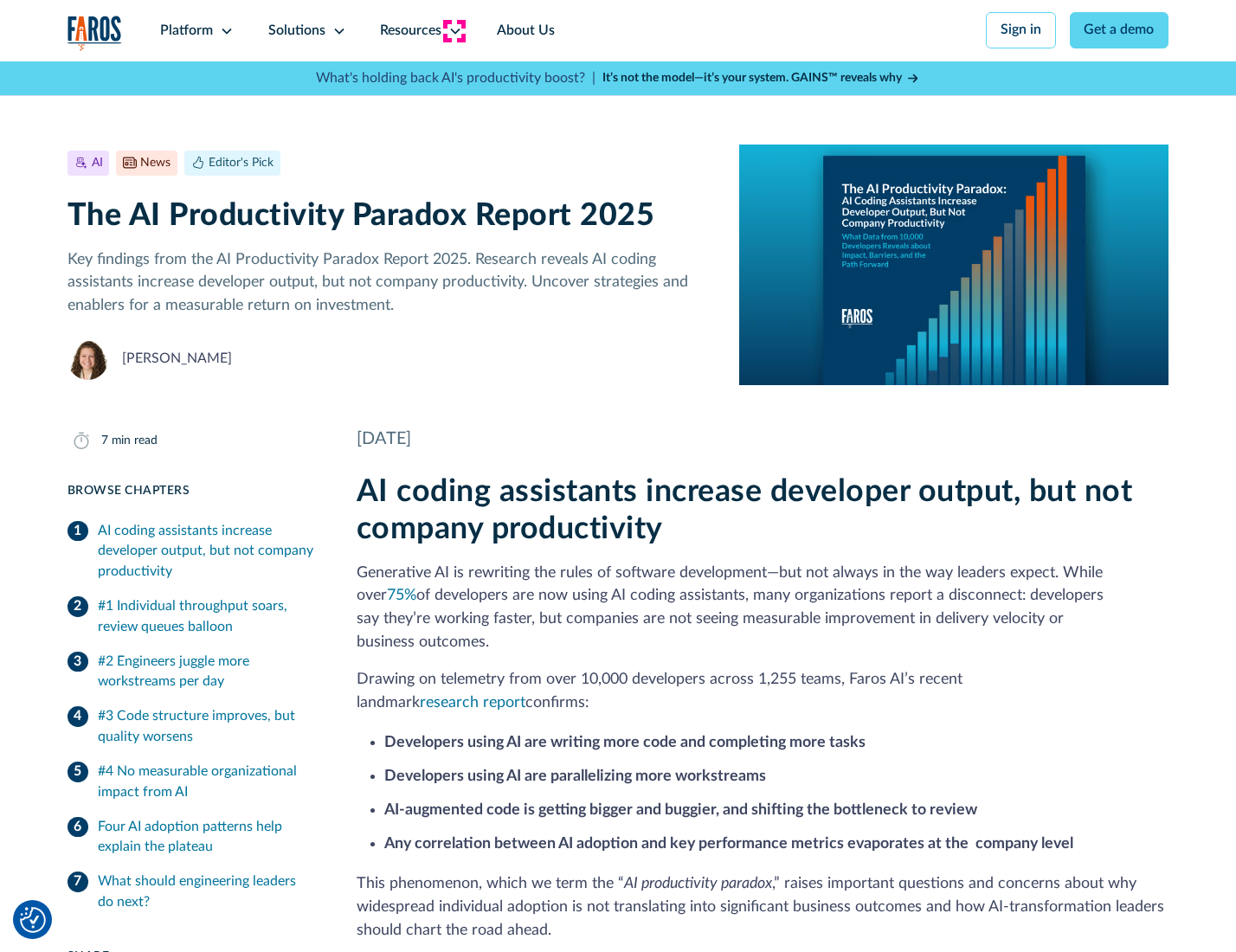
click at [453, 31] on icon at bounding box center [455, 32] width 14 height 14
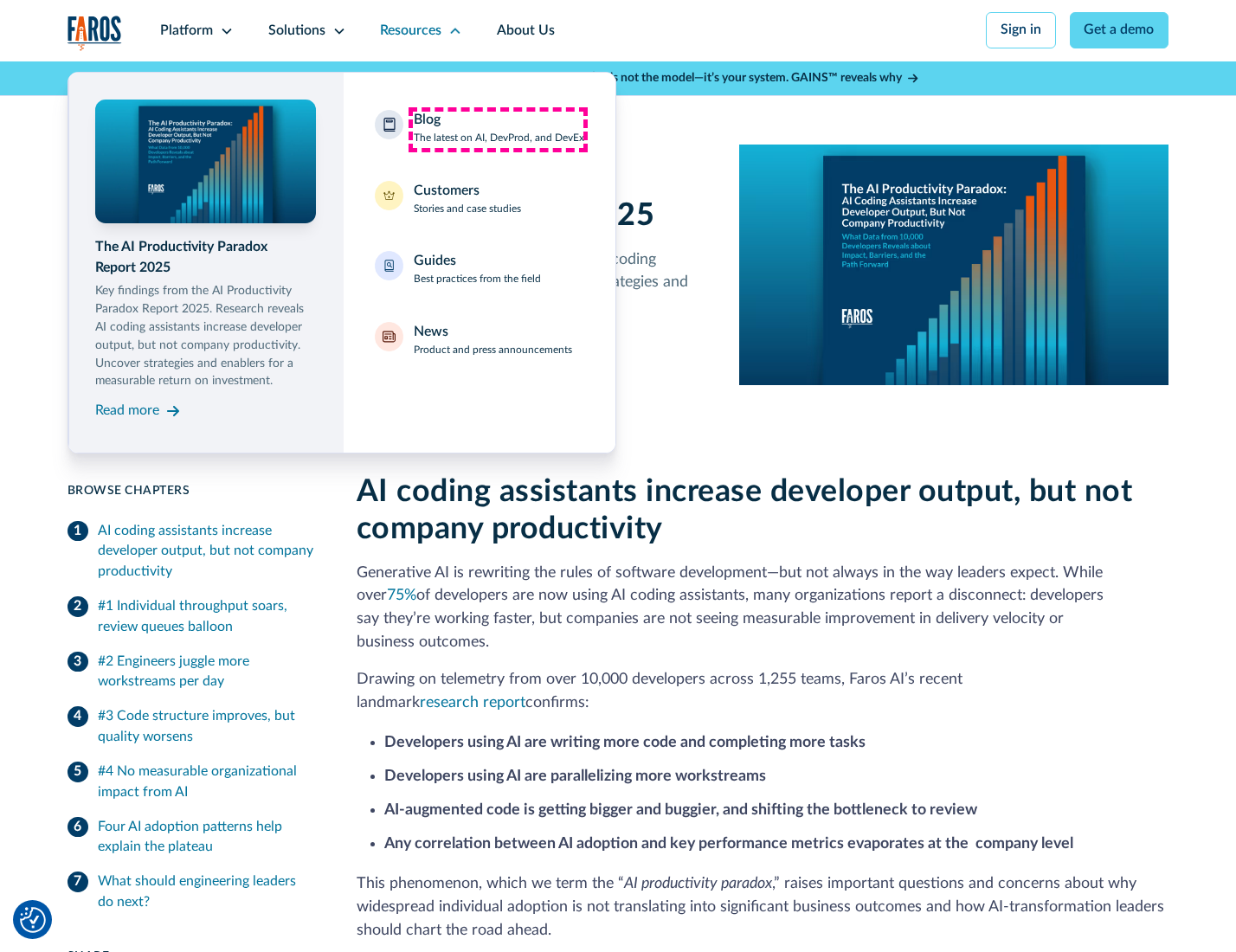
click at [498, 129] on div "Blog The latest on AI, DevProd, and DevEx" at bounding box center [499, 127] width 171 height 37
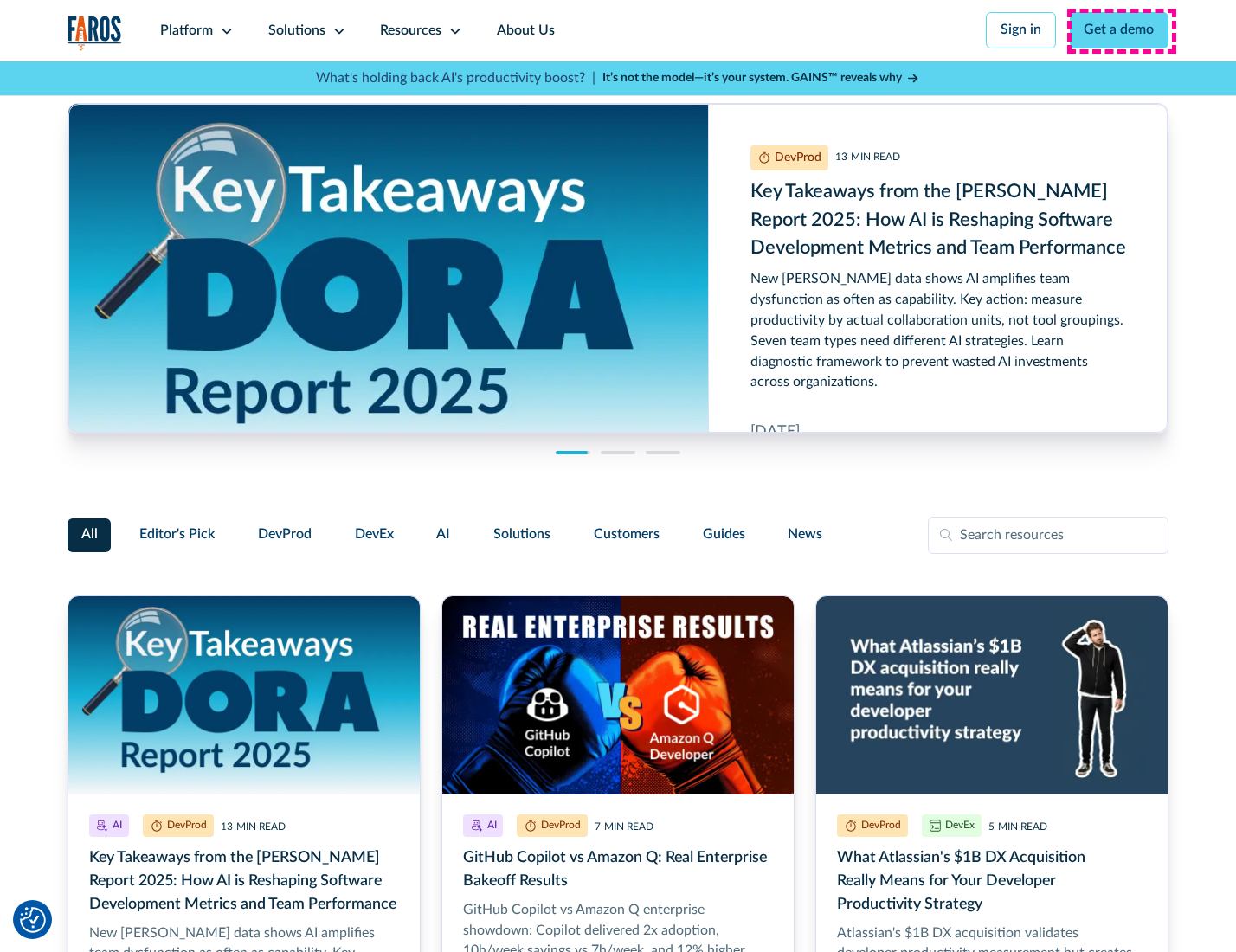
click at [1121, 31] on link "Get a demo" at bounding box center [1119, 30] width 100 height 37
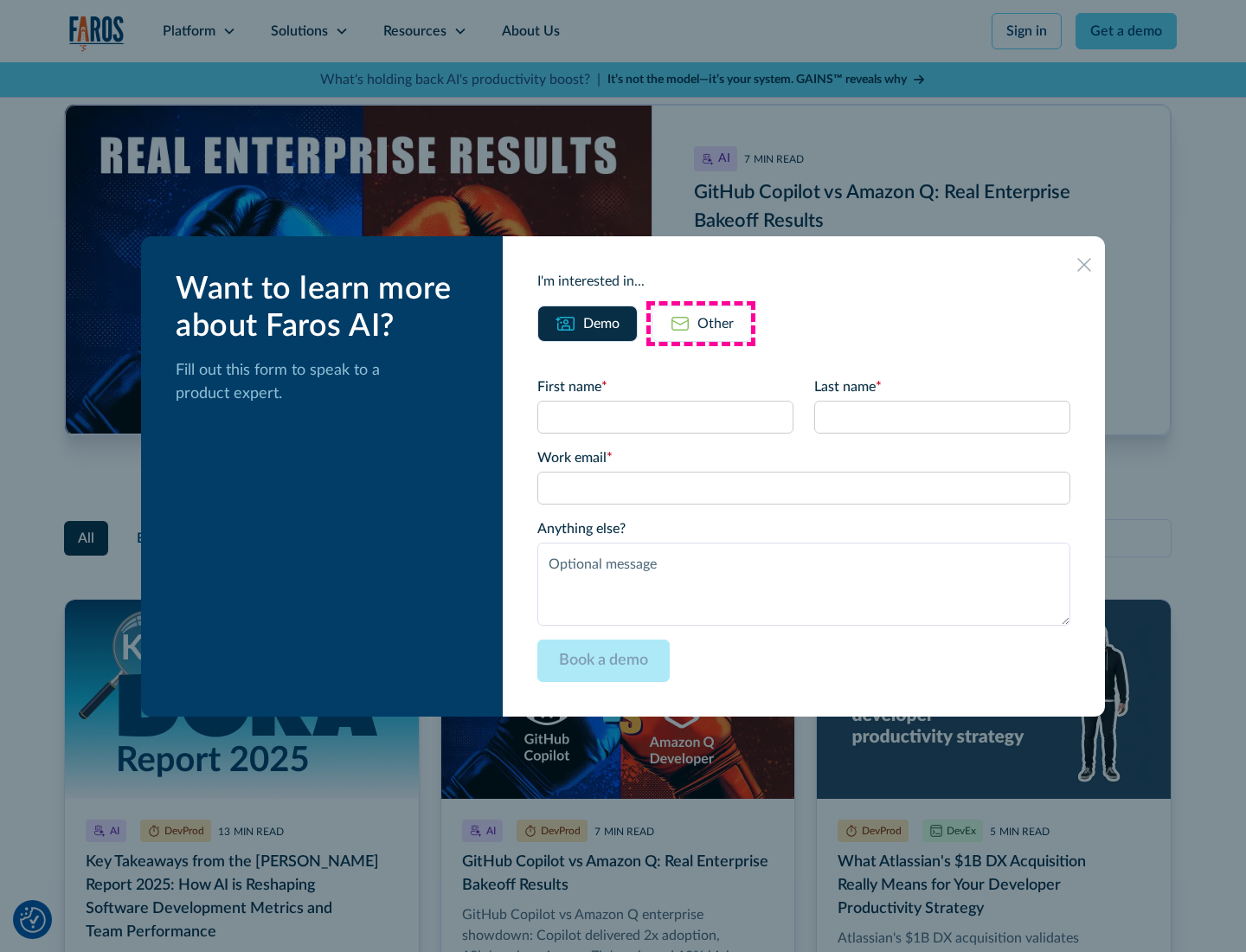
click at [701, 323] on div "Other" at bounding box center [715, 323] width 37 height 21
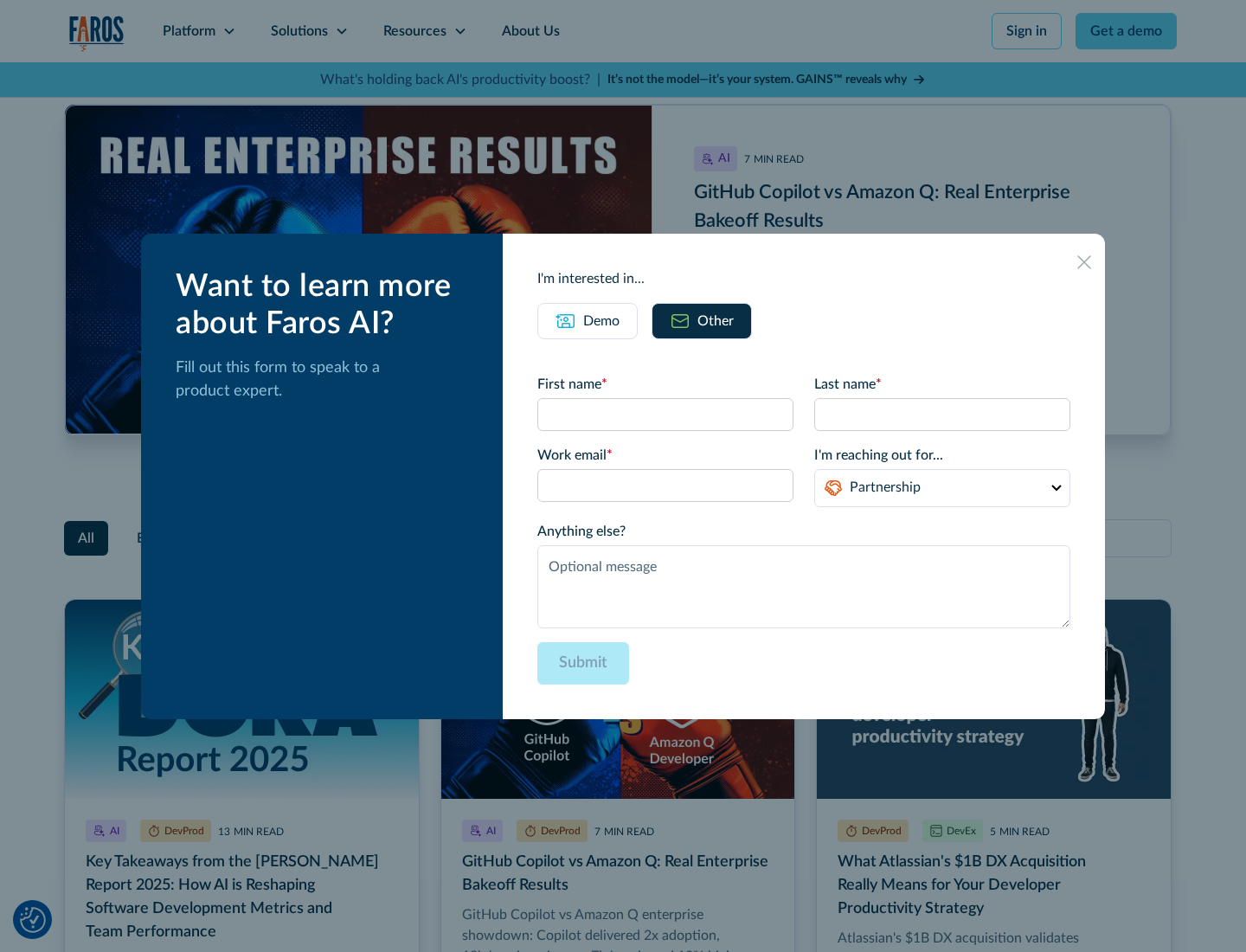
click at [1085, 262] on icon at bounding box center [1084, 262] width 14 height 14
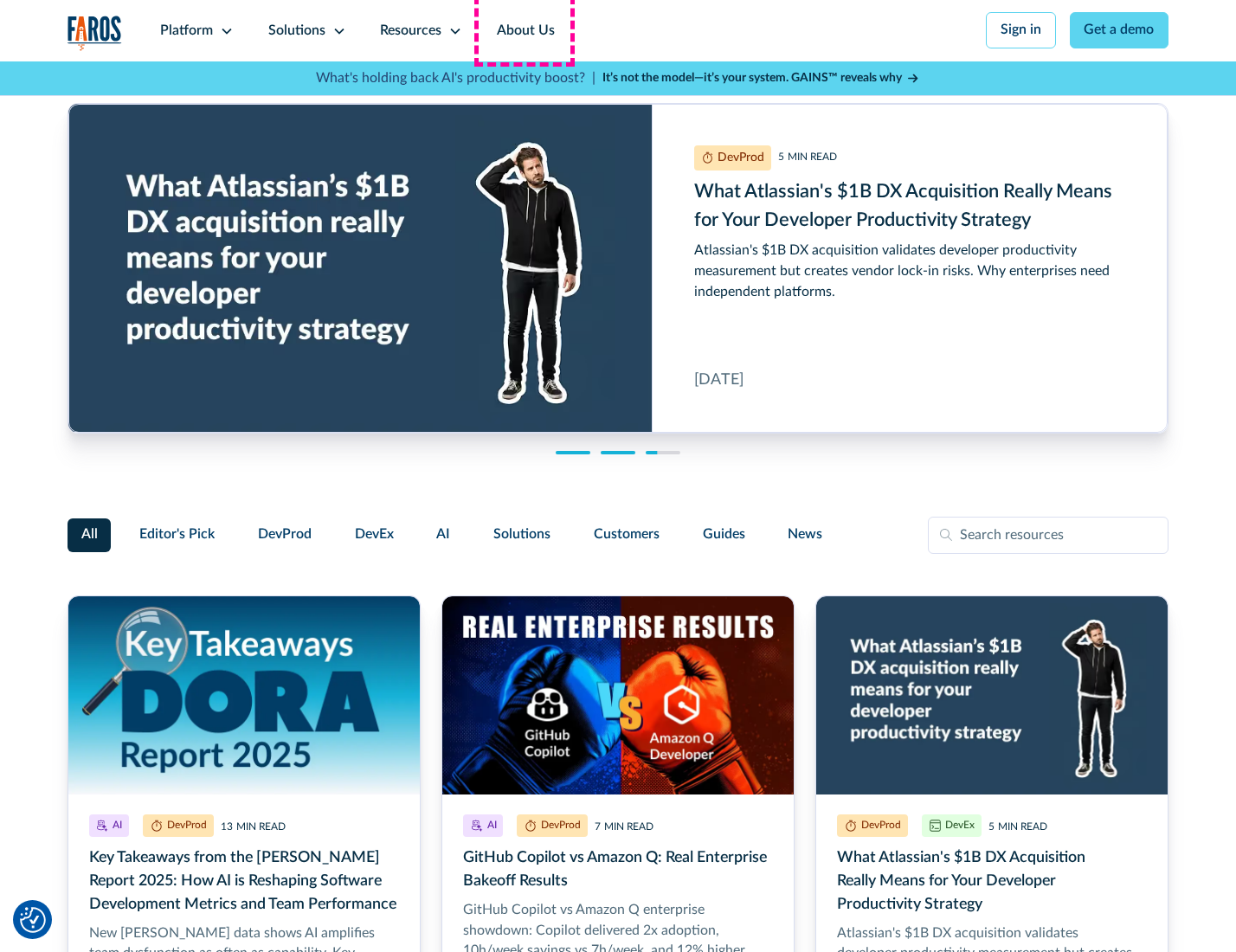
click at [524, 31] on link "About Us" at bounding box center [526, 31] width 93 height 61
